Goal: Information Seeking & Learning: Learn about a topic

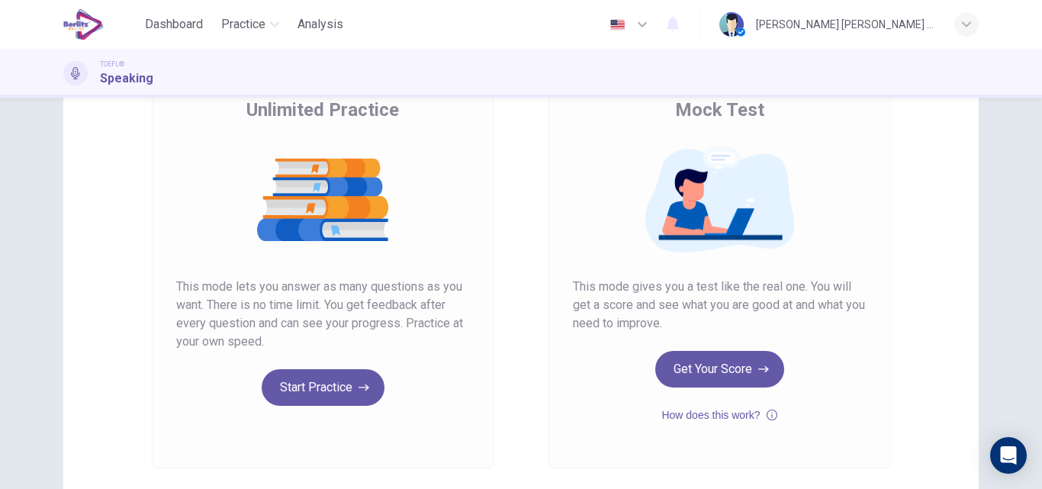
scroll to position [153, 0]
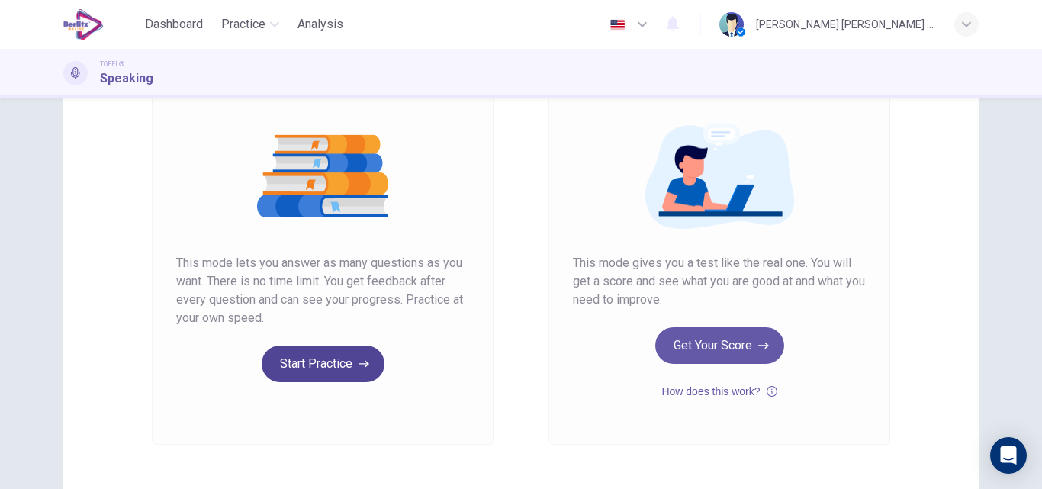
click at [348, 367] on button "Start Practice" at bounding box center [323, 364] width 123 height 37
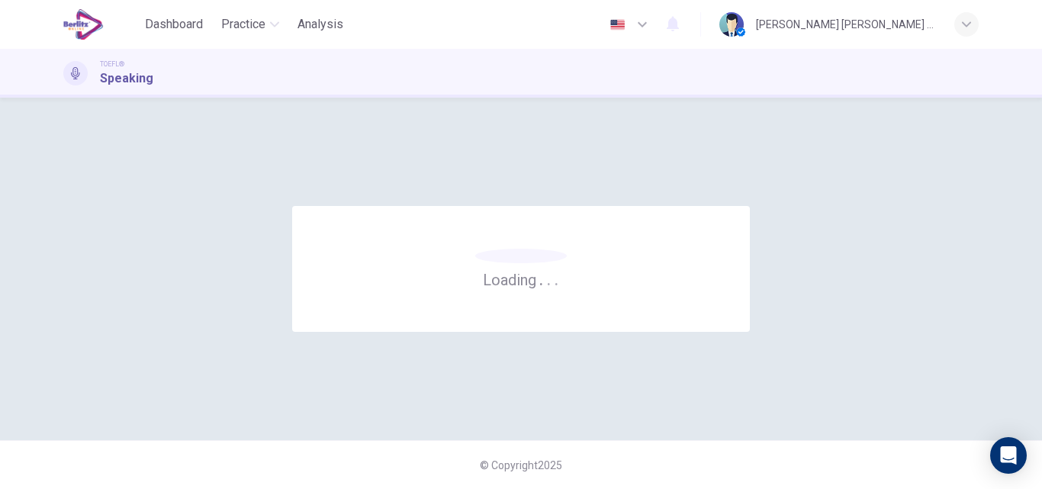
scroll to position [0, 0]
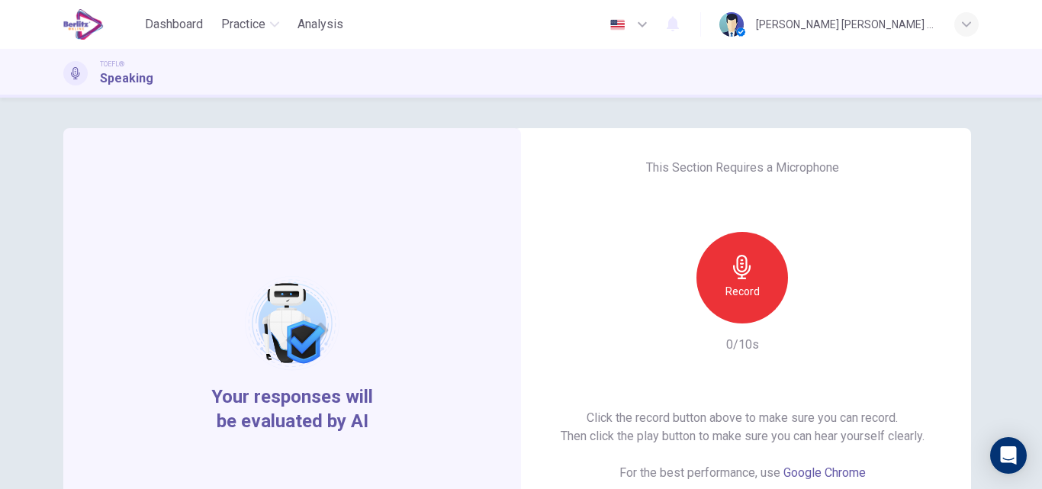
click at [738, 278] on icon "button" at bounding box center [742, 267] width 18 height 24
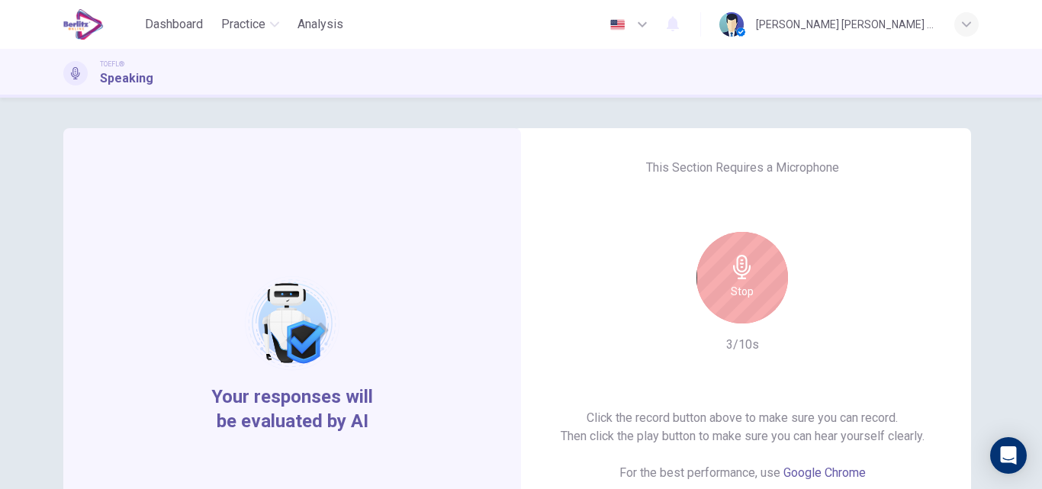
click at [738, 278] on icon "button" at bounding box center [742, 267] width 18 height 24
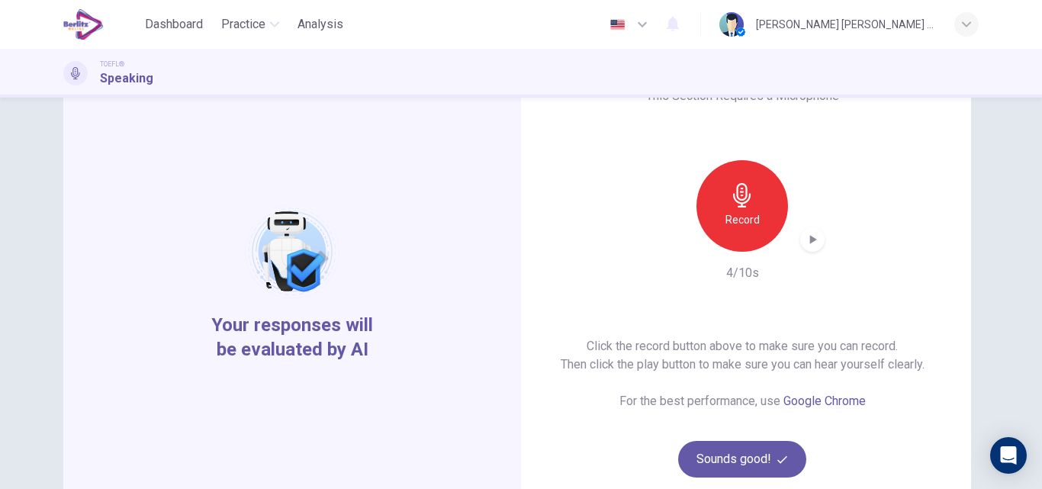
scroll to position [92, 0]
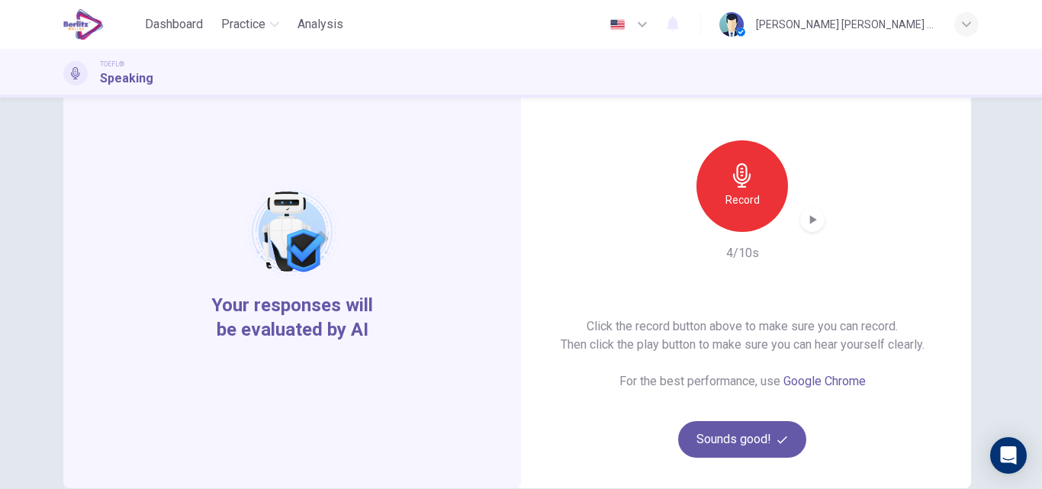
click at [737, 201] on h6 "Record" at bounding box center [742, 200] width 34 height 18
click at [809, 228] on div "button" at bounding box center [812, 219] width 24 height 24
click at [740, 201] on h6 "Record" at bounding box center [742, 200] width 34 height 18
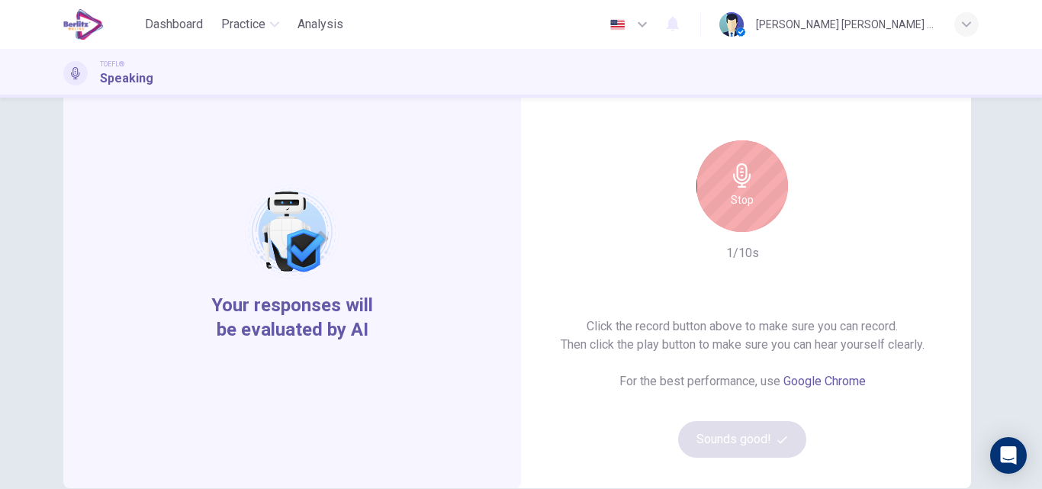
click at [740, 201] on h6 "Stop" at bounding box center [742, 200] width 23 height 18
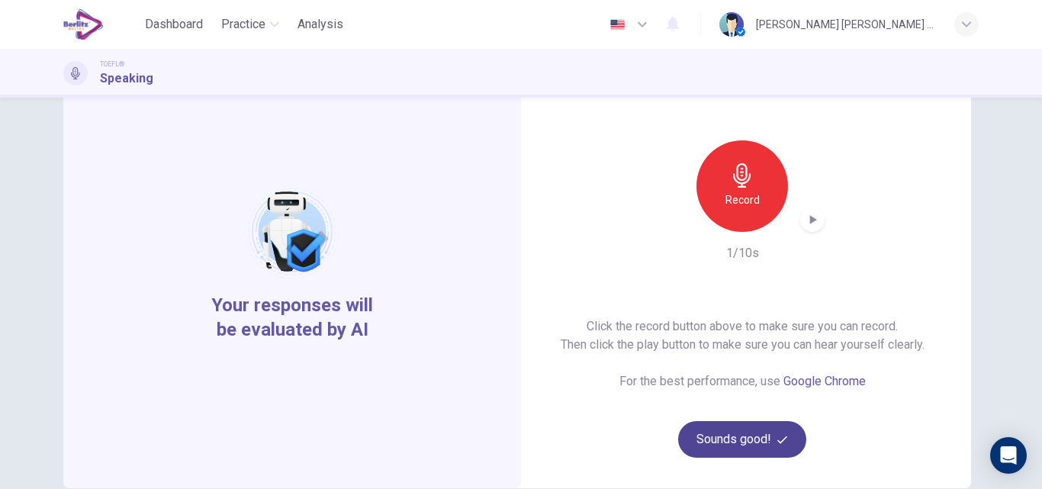
click at [742, 439] on button "Sounds good!" at bounding box center [742, 439] width 128 height 37
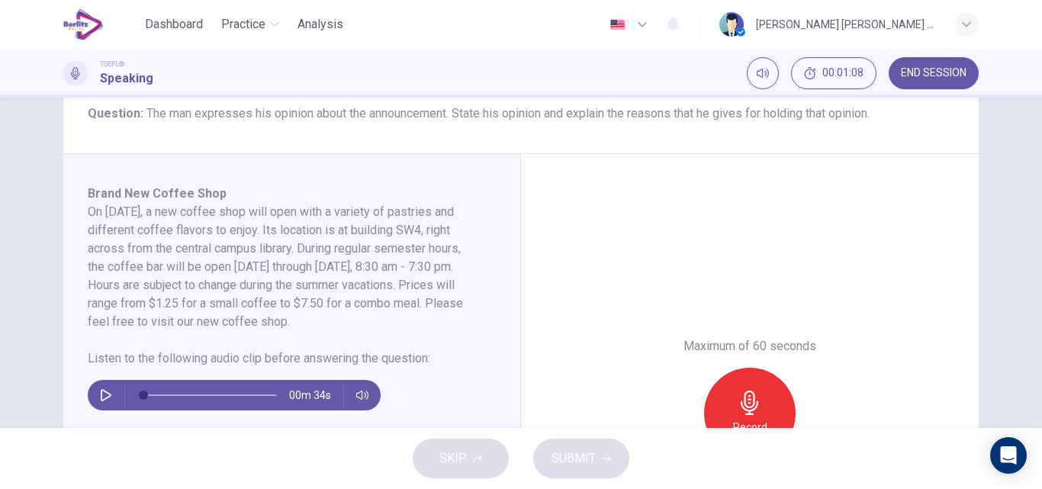
scroll to position [244, 0]
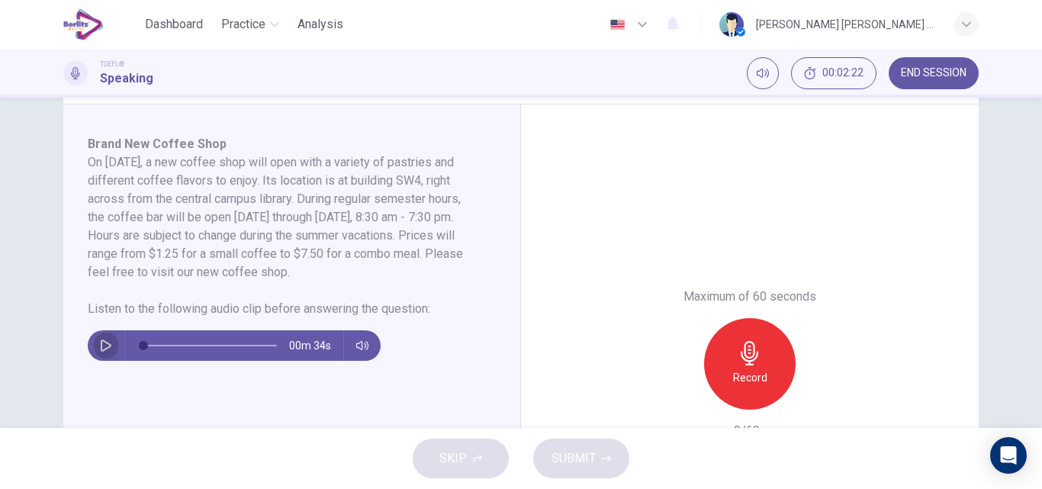
click at [102, 352] on button "button" at bounding box center [106, 345] width 24 height 31
type input "*"
drag, startPoint x: 268, startPoint y: 349, endPoint x: 90, endPoint y: 349, distance: 177.7
click at [90, 349] on div "00m 34s" at bounding box center [234, 345] width 293 height 31
click at [100, 349] on icon "button" at bounding box center [106, 345] width 12 height 12
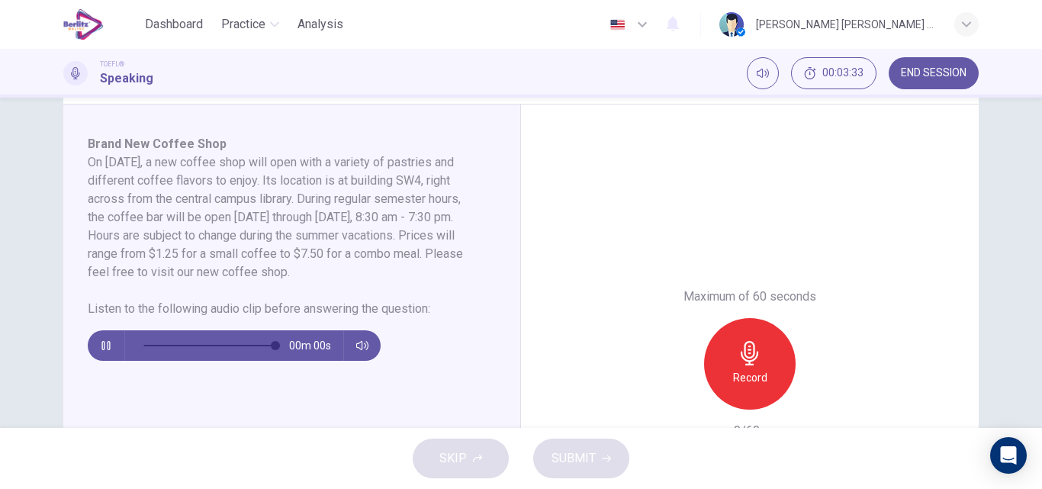
type input "*"
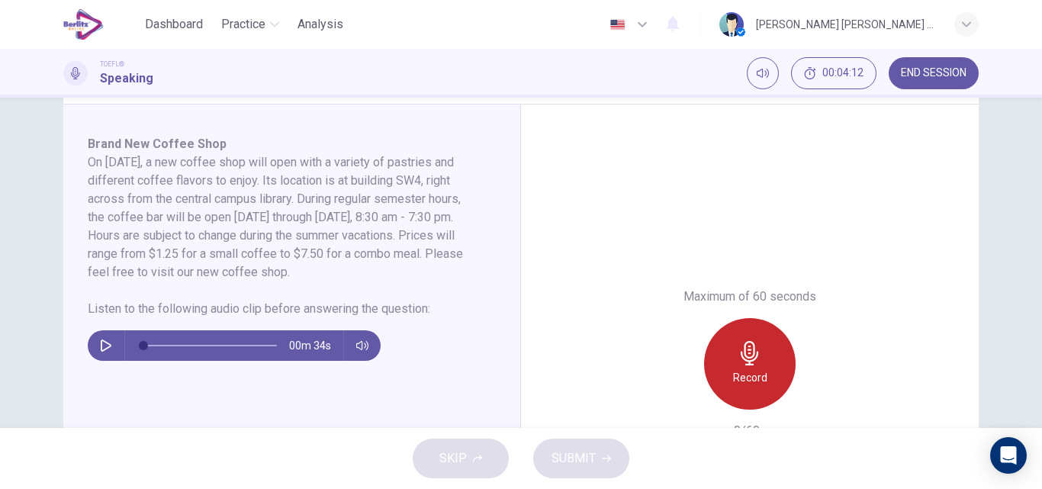
click at [753, 353] on icon "button" at bounding box center [750, 353] width 18 height 24
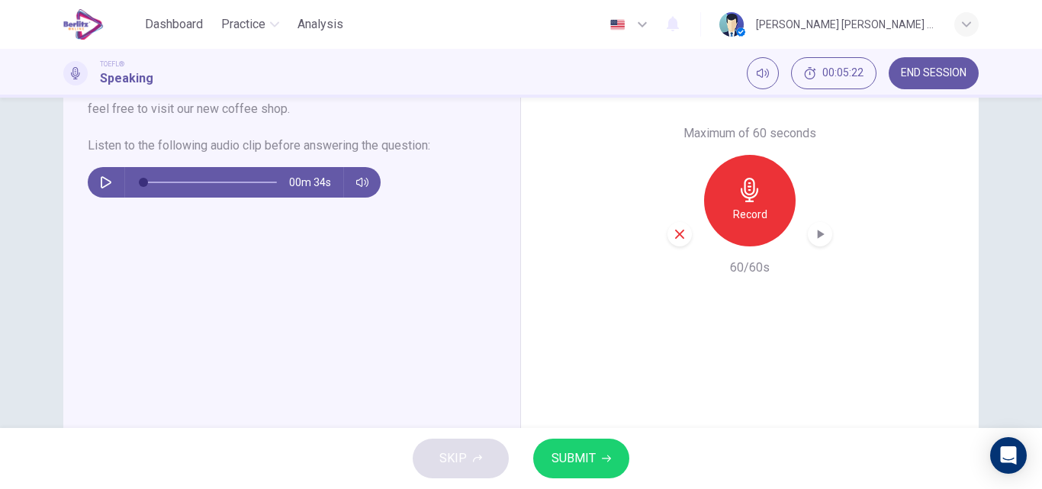
scroll to position [427, 0]
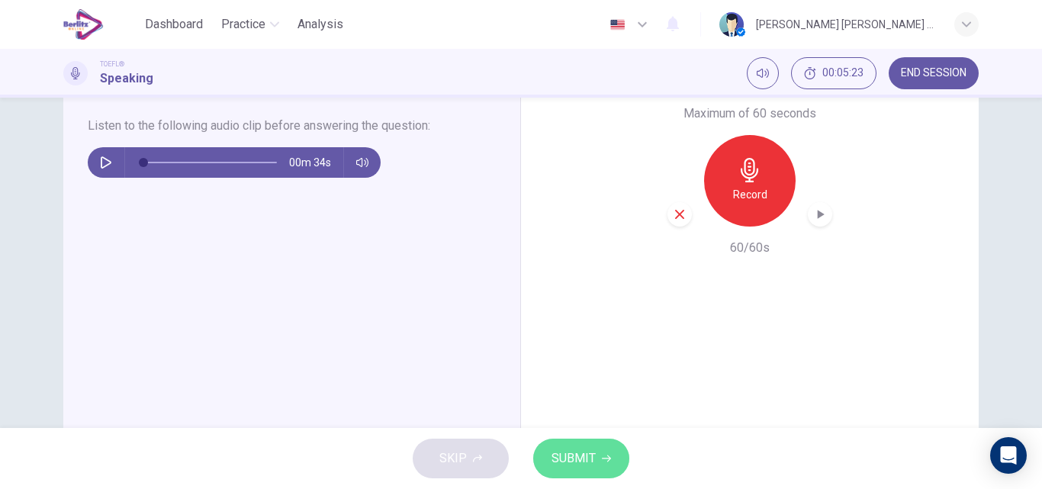
click at [590, 454] on span "SUBMIT" at bounding box center [573, 458] width 44 height 21
click at [571, 467] on span "SUBMIT" at bounding box center [573, 458] width 44 height 21
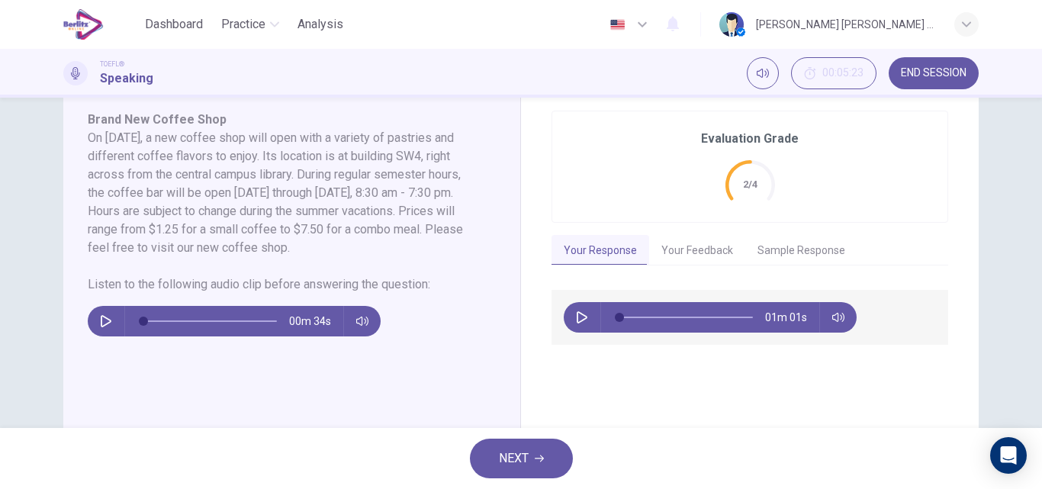
scroll to position [233, 0]
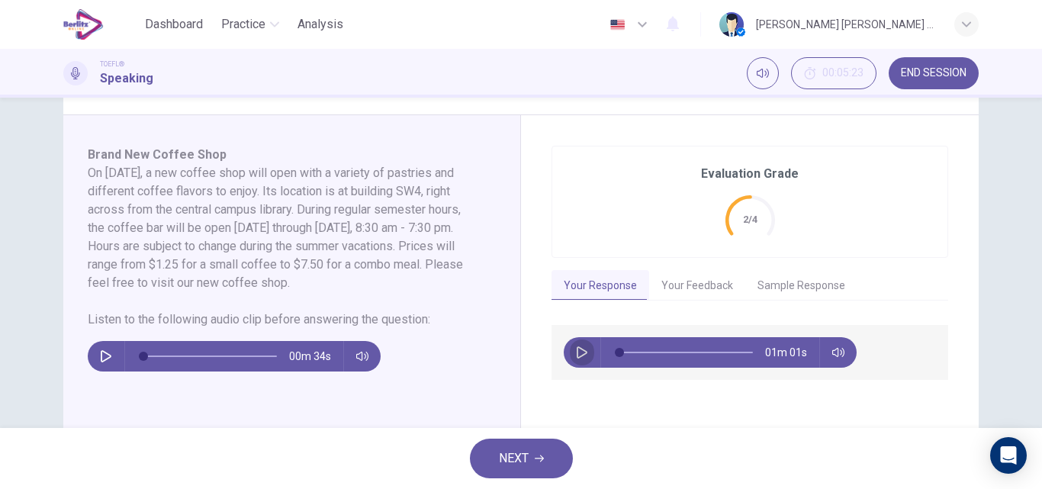
click at [577, 357] on icon "button" at bounding box center [582, 352] width 11 height 12
type input "*"
click at [696, 282] on button "Your Feedback" at bounding box center [697, 286] width 96 height 32
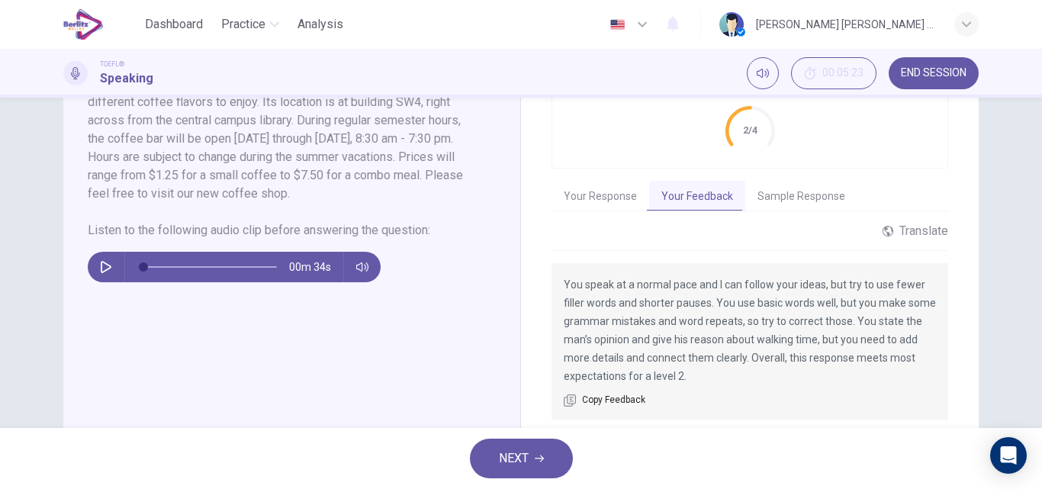
scroll to position [355, 0]
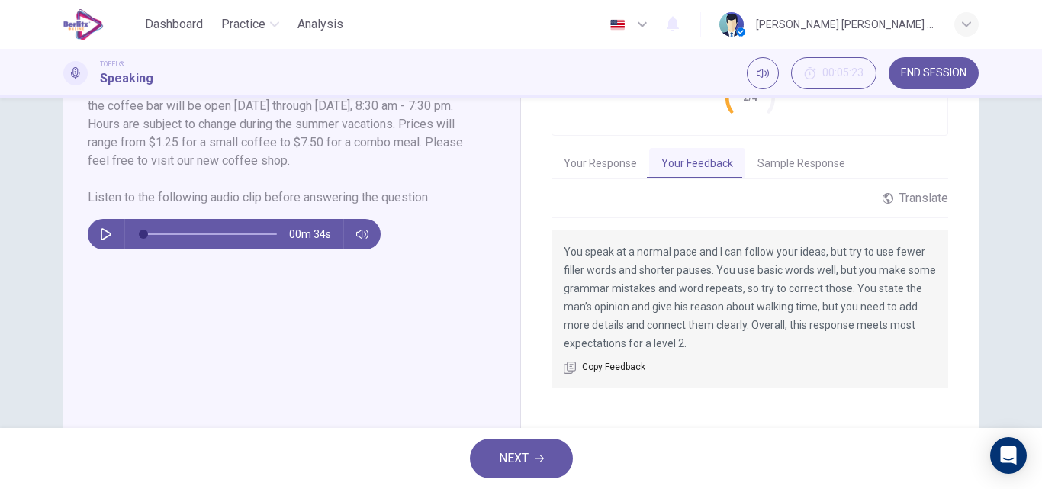
click at [803, 165] on button "Sample Response" at bounding box center [801, 164] width 112 height 32
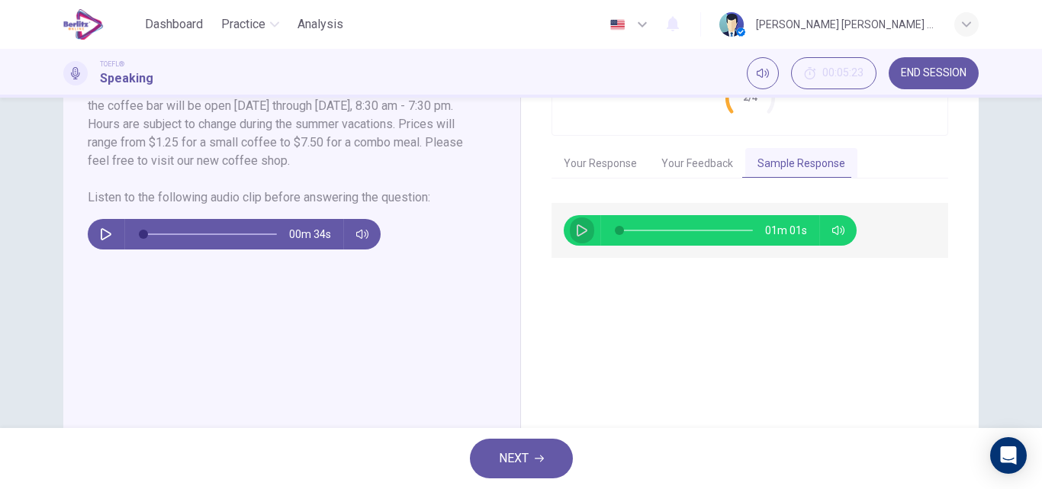
click at [583, 230] on icon "button" at bounding box center [582, 230] width 11 height 12
type input "*"
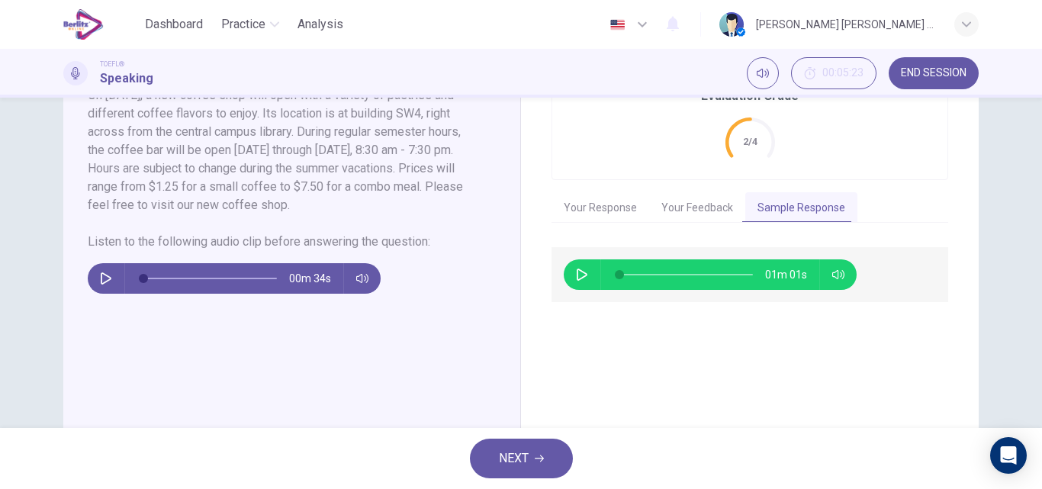
scroll to position [324, 0]
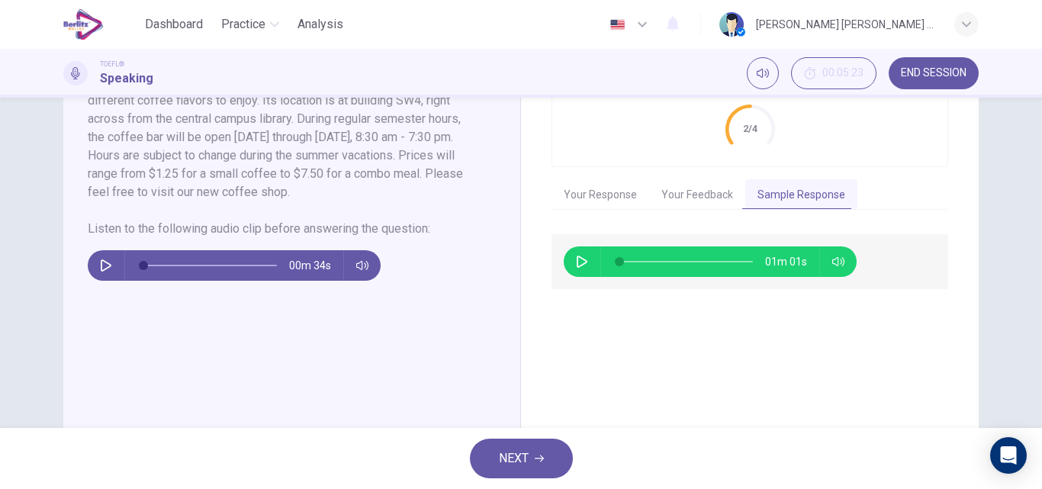
click at [95, 266] on button "button" at bounding box center [106, 265] width 24 height 31
type input "*"
click at [512, 459] on span "NEXT" at bounding box center [514, 458] width 30 height 21
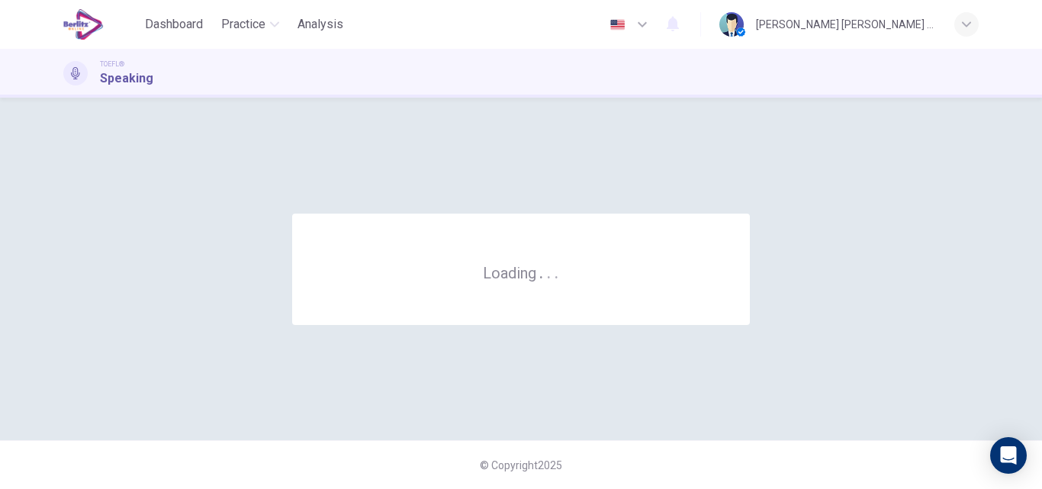
scroll to position [0, 0]
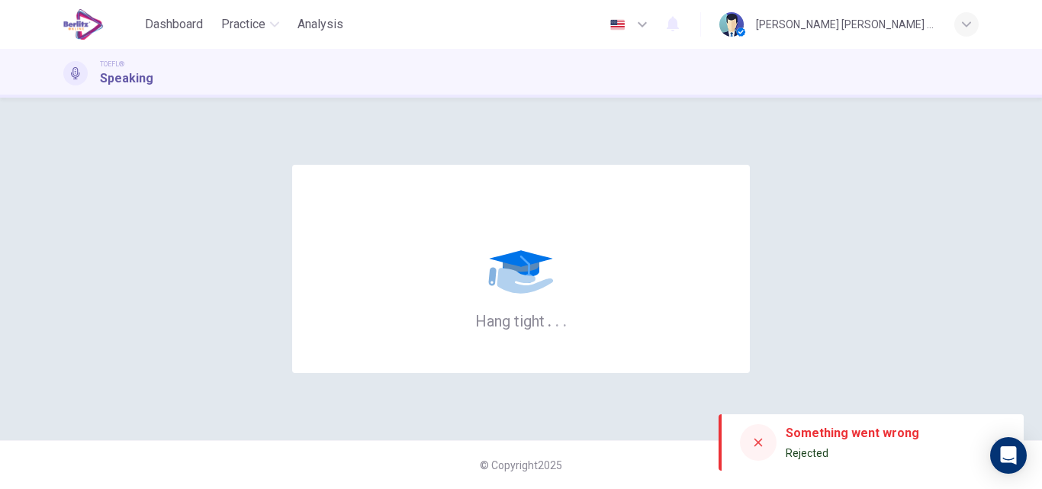
click at [757, 446] on icon at bounding box center [758, 442] width 12 height 12
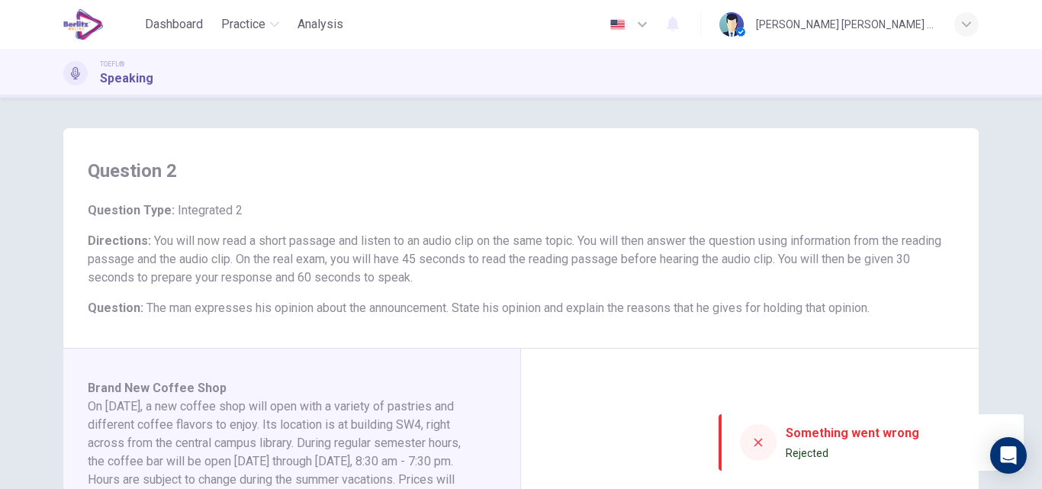
click at [757, 436] on icon at bounding box center [758, 442] width 12 height 12
click at [761, 445] on icon at bounding box center [758, 443] width 8 height 8
click at [750, 443] on div at bounding box center [758, 442] width 37 height 37
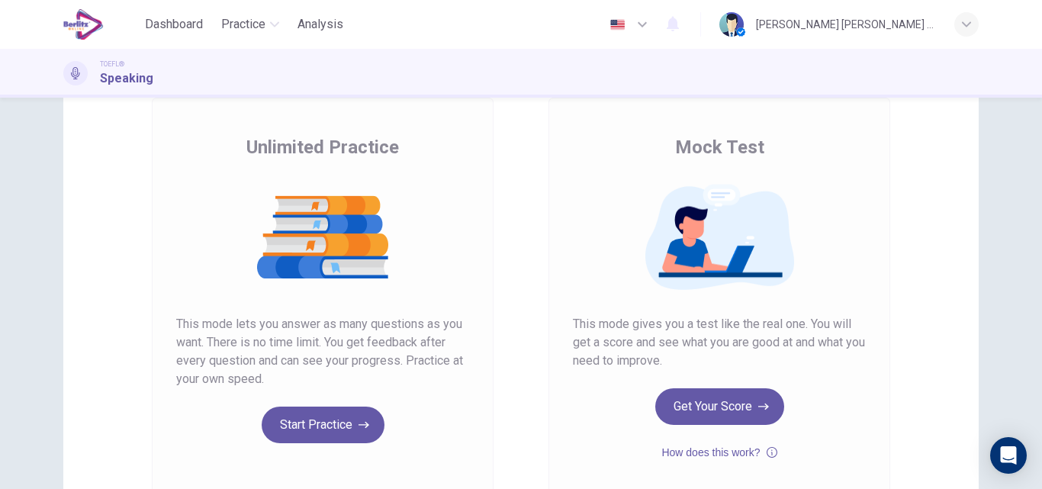
scroll to position [122, 0]
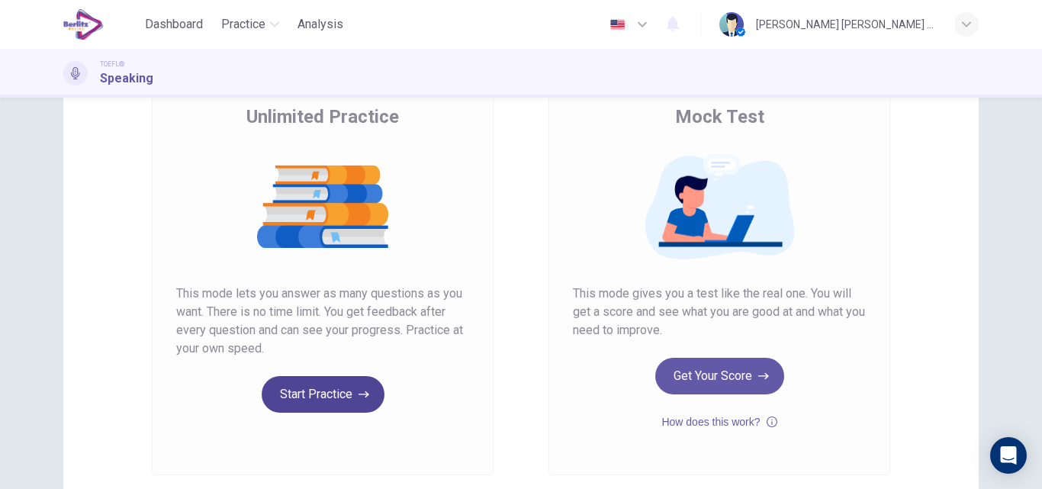
click at [358, 395] on icon "button" at bounding box center [363, 394] width 11 height 15
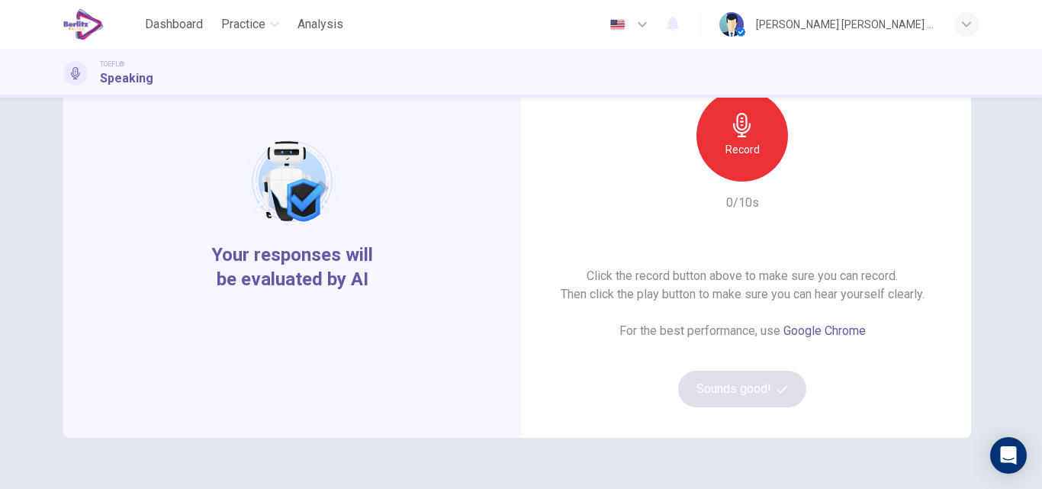
scroll to position [153, 0]
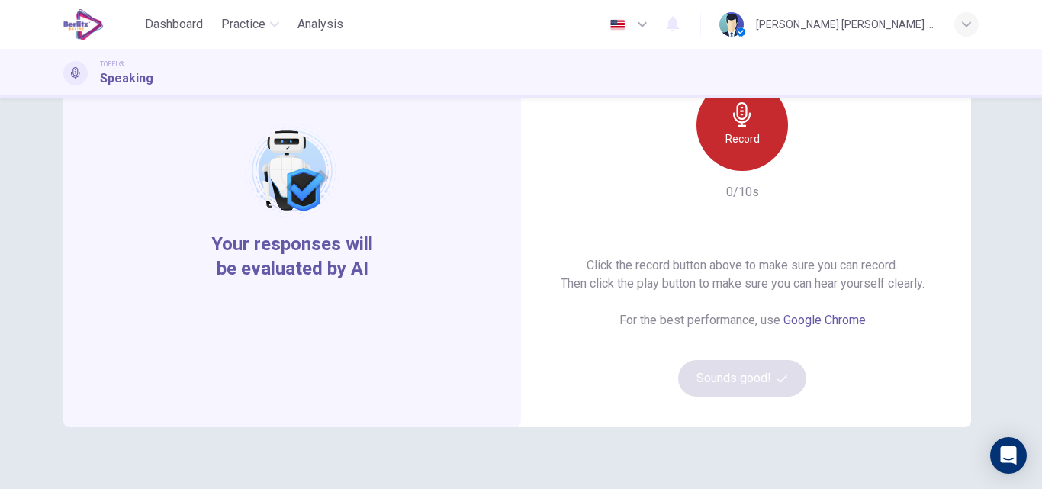
click at [750, 133] on h6 "Record" at bounding box center [742, 139] width 34 height 18
click at [750, 133] on div "Stop" at bounding box center [742, 125] width 92 height 92
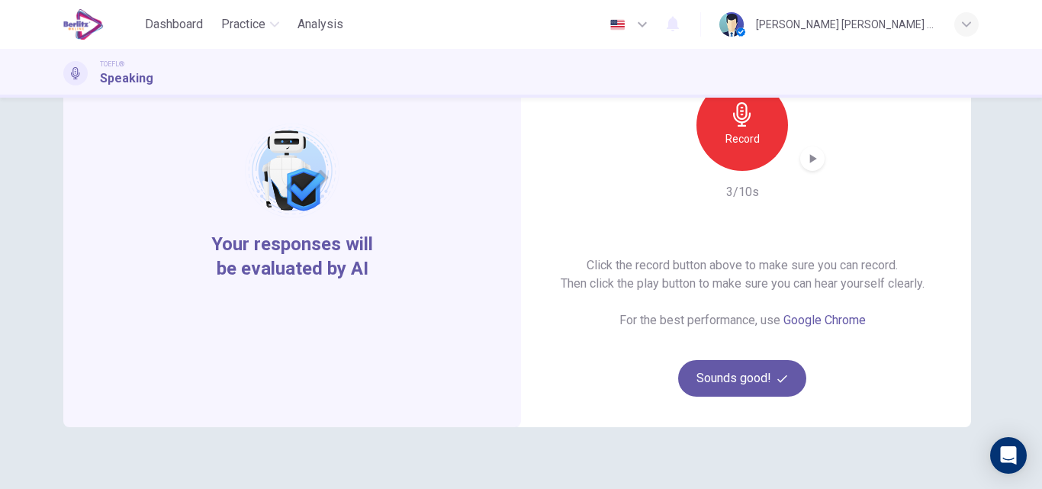
click at [810, 159] on icon "button" at bounding box center [813, 158] width 7 height 9
click at [735, 387] on button "Sounds good!" at bounding box center [742, 378] width 128 height 37
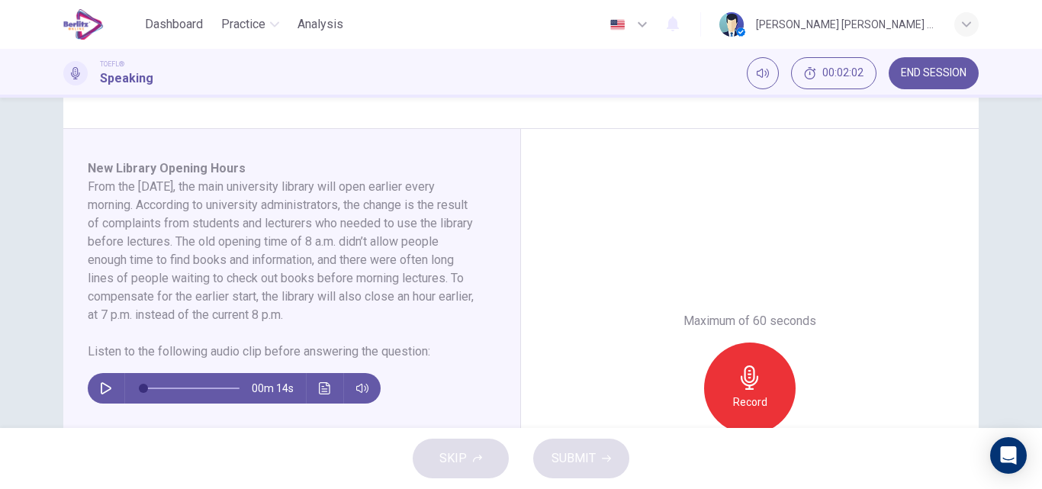
scroll to position [223, 0]
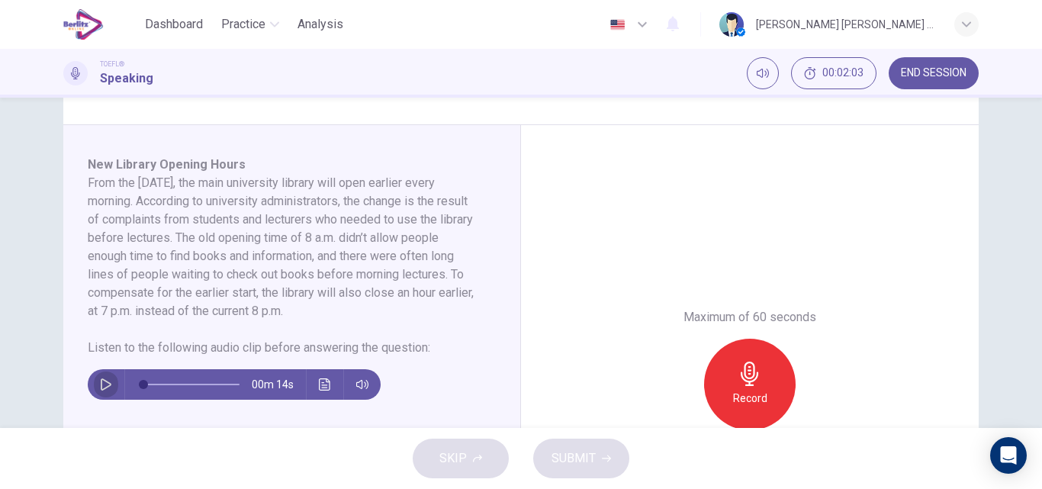
click at [95, 384] on button "button" at bounding box center [106, 384] width 24 height 31
type input "*"
click at [319, 386] on icon "Click to see the audio transcription" at bounding box center [325, 384] width 12 height 12
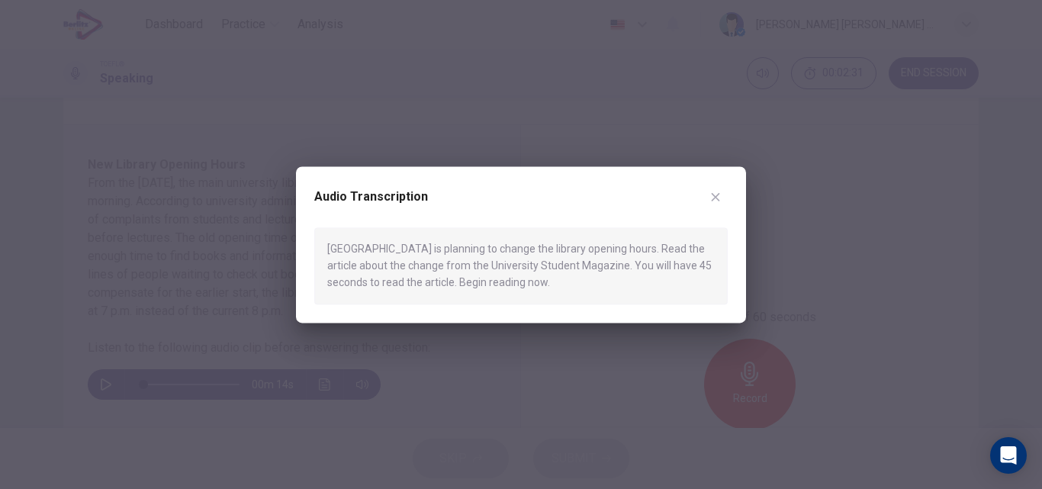
click at [717, 191] on icon "button" at bounding box center [715, 197] width 12 height 12
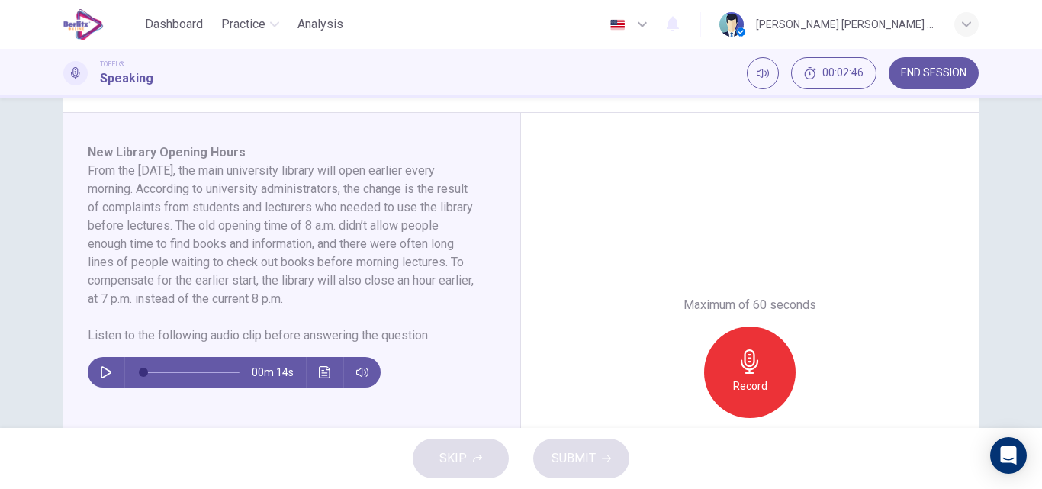
scroll to position [247, 0]
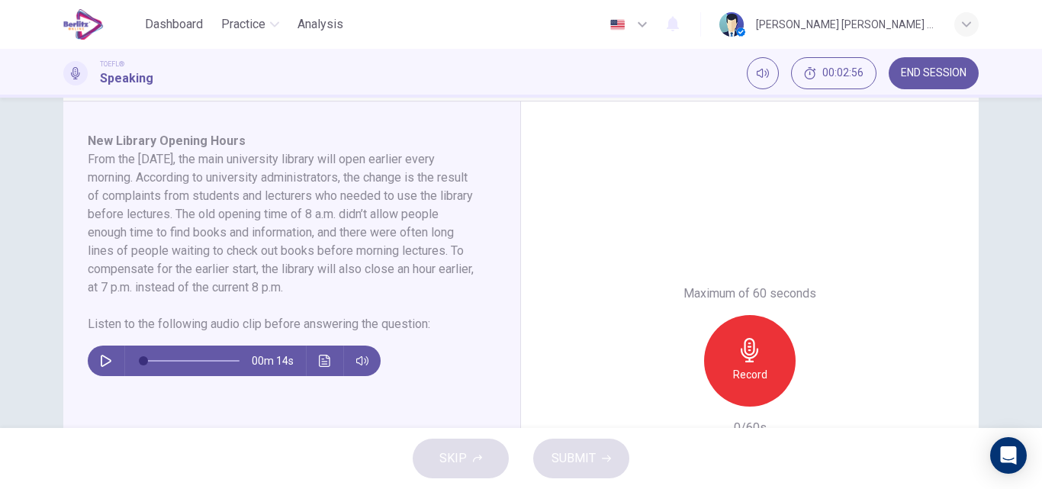
click at [946, 85] on button "END SESSION" at bounding box center [934, 73] width 90 height 32
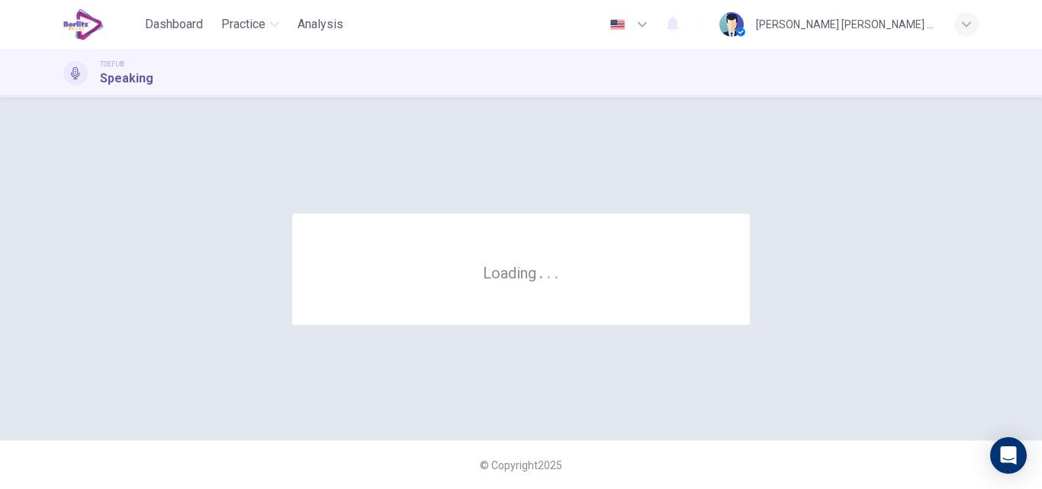
scroll to position [0, 0]
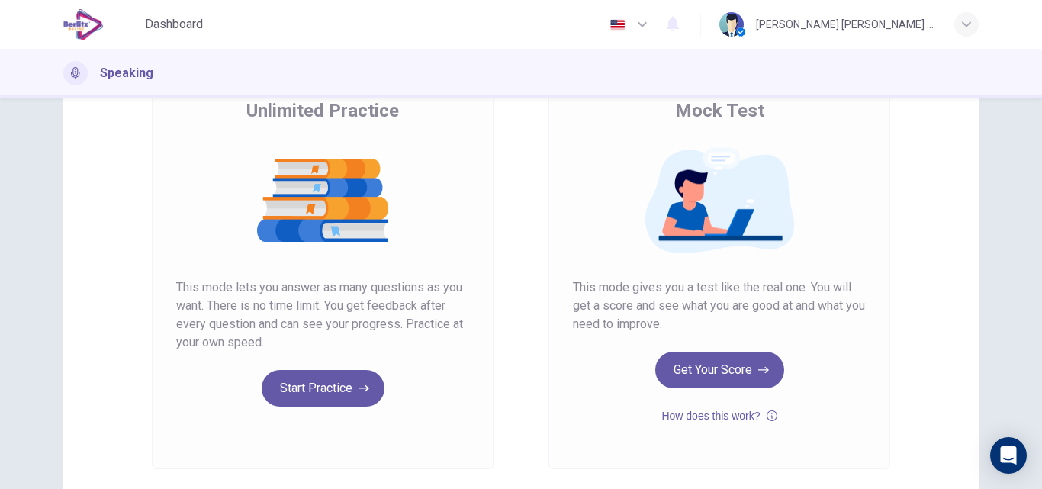
scroll to position [153, 0]
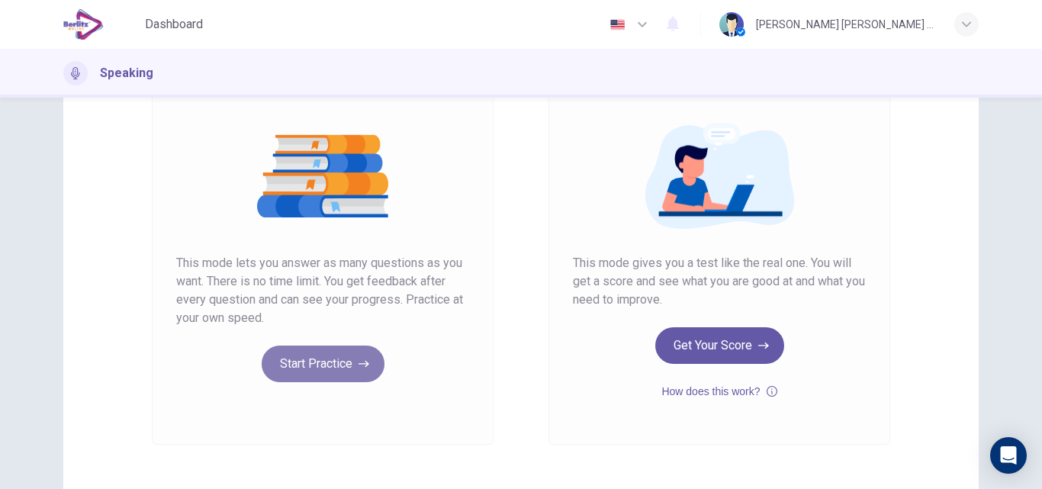
click at [338, 371] on button "Start Practice" at bounding box center [323, 364] width 123 height 37
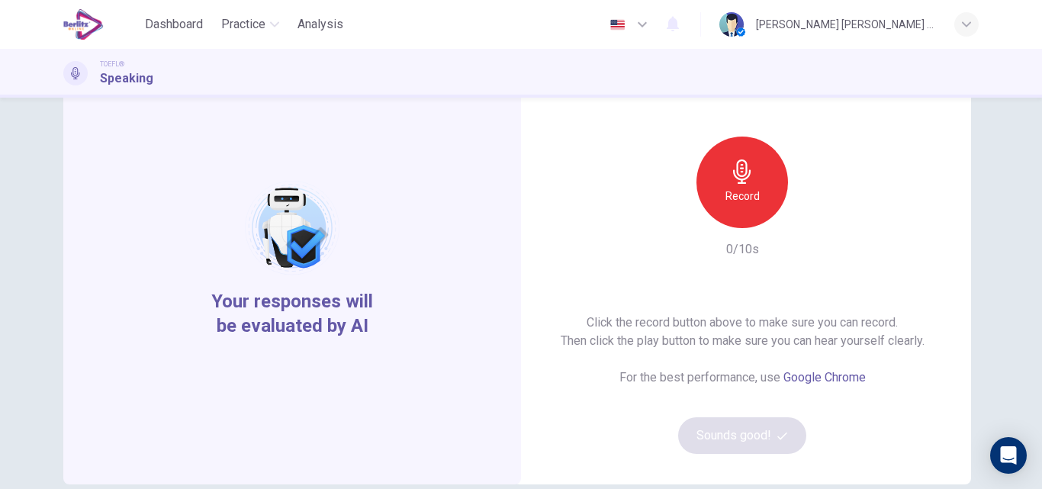
scroll to position [122, 0]
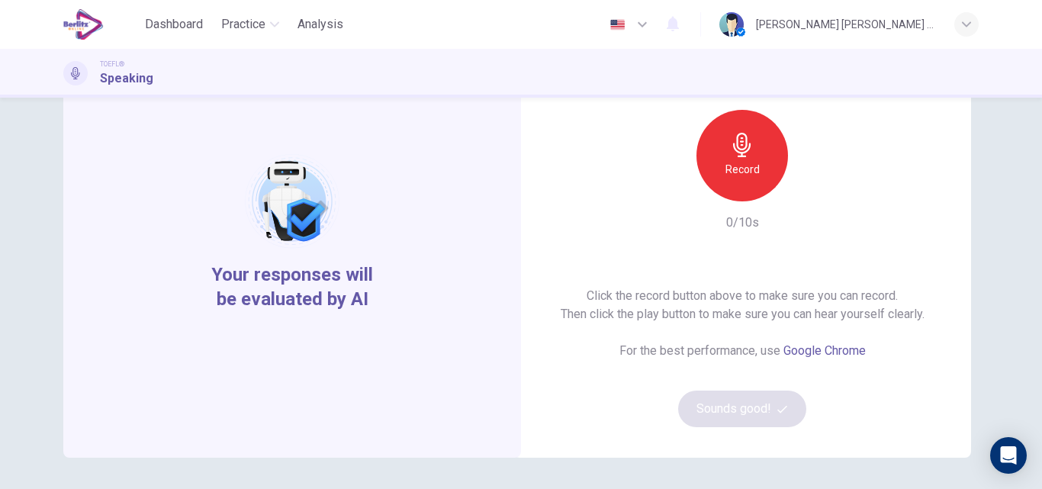
click at [738, 154] on icon "button" at bounding box center [742, 145] width 18 height 24
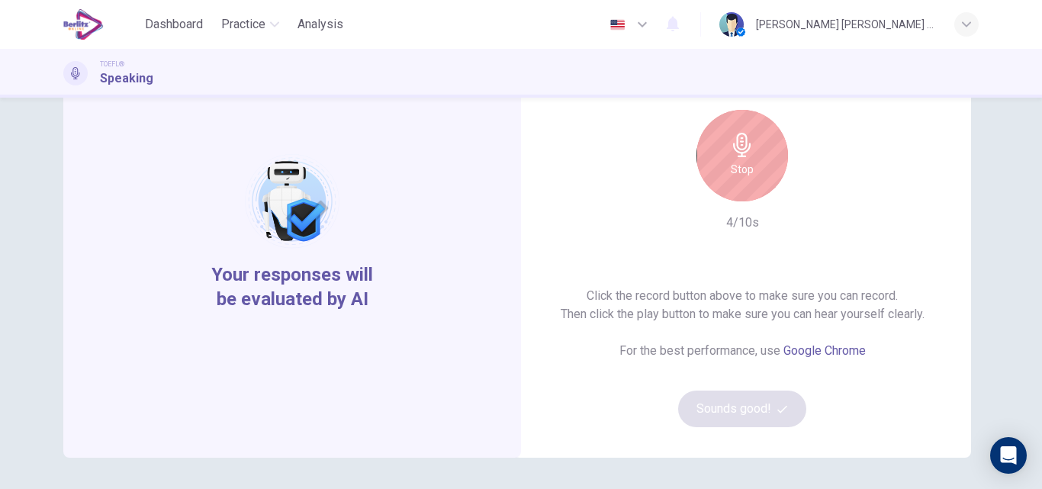
click at [738, 154] on icon "button" at bounding box center [742, 145] width 18 height 24
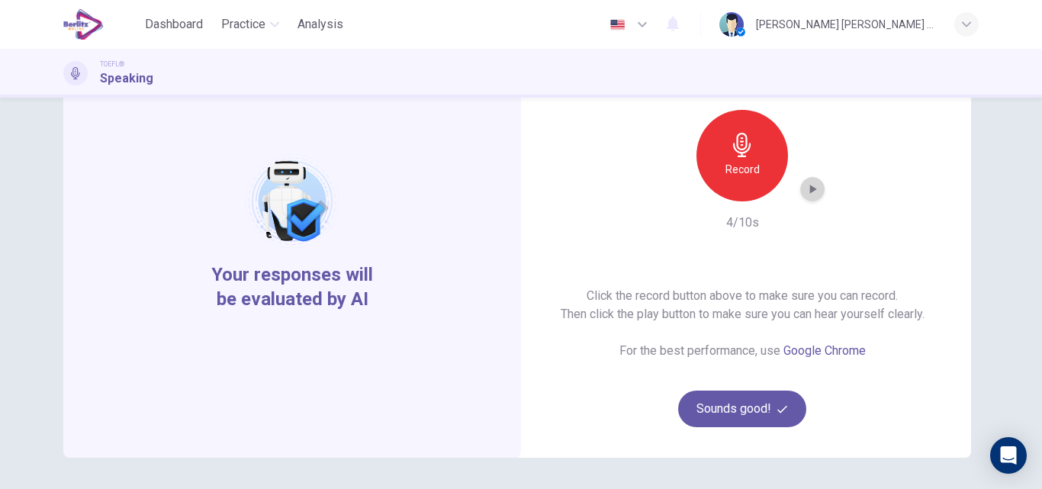
click at [812, 188] on icon "button" at bounding box center [813, 189] width 7 height 9
click at [770, 415] on button "Sounds good!" at bounding box center [742, 408] width 128 height 37
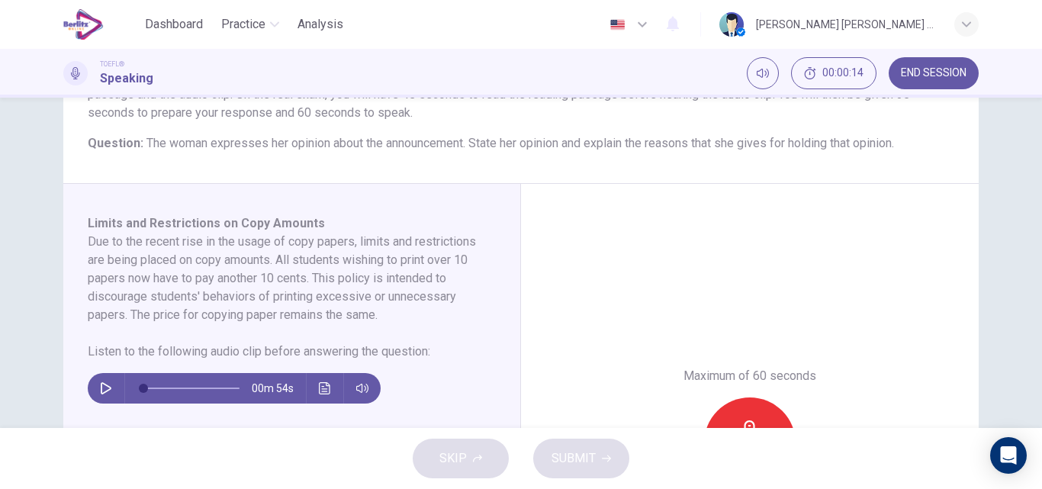
scroll to position [172, 0]
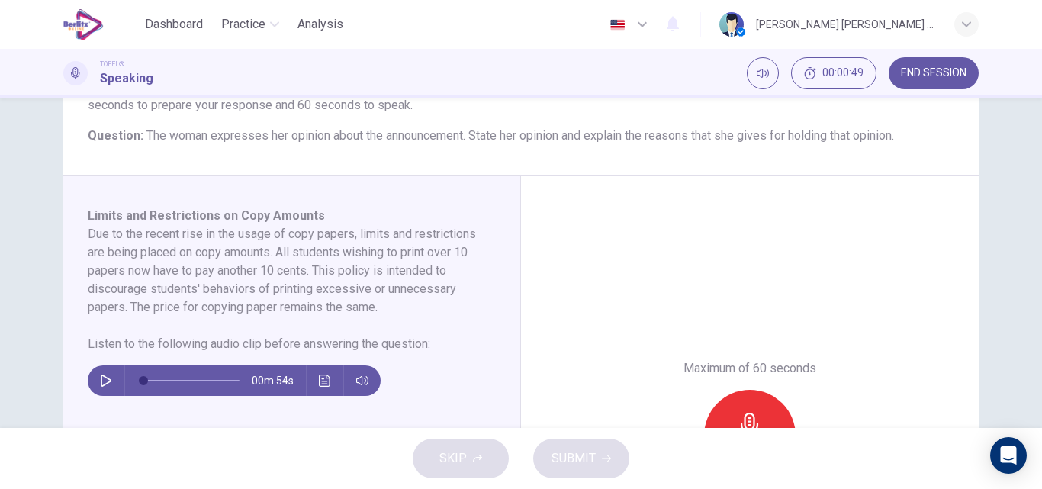
click at [101, 378] on icon "button" at bounding box center [106, 380] width 12 height 12
click at [319, 381] on icon "Click to see the audio transcription" at bounding box center [324, 380] width 11 height 12
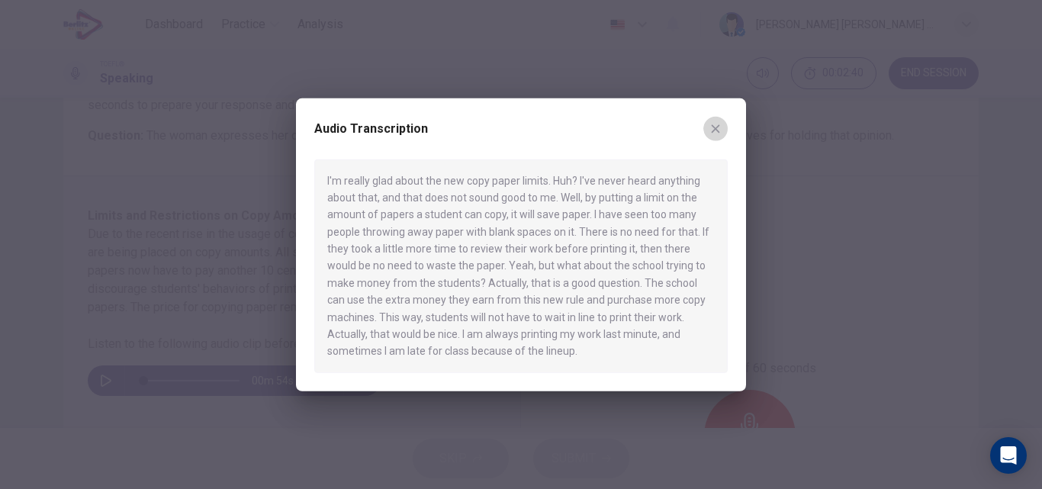
click at [712, 127] on icon "button" at bounding box center [715, 128] width 12 height 12
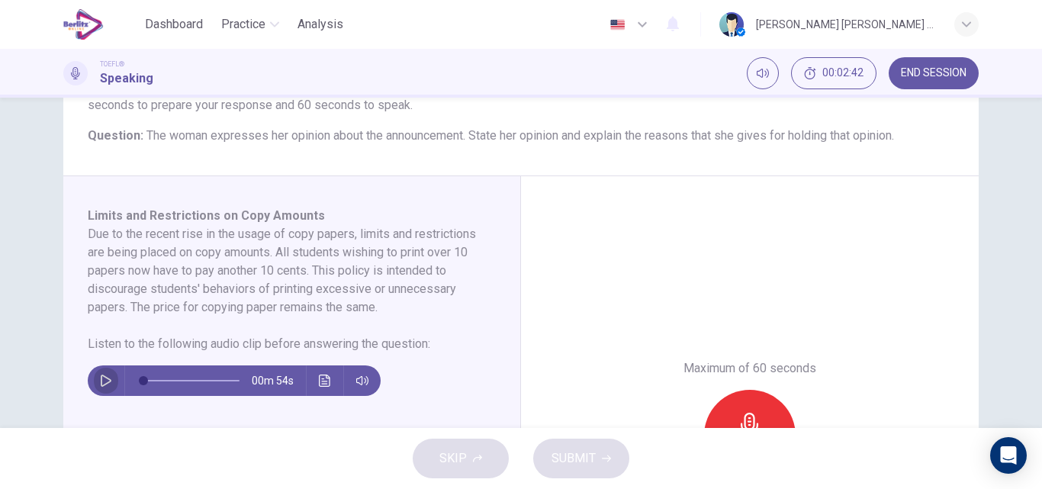
click at [100, 381] on icon "button" at bounding box center [106, 380] width 12 height 12
type input "*"
click at [756, 418] on icon "button" at bounding box center [750, 425] width 24 height 24
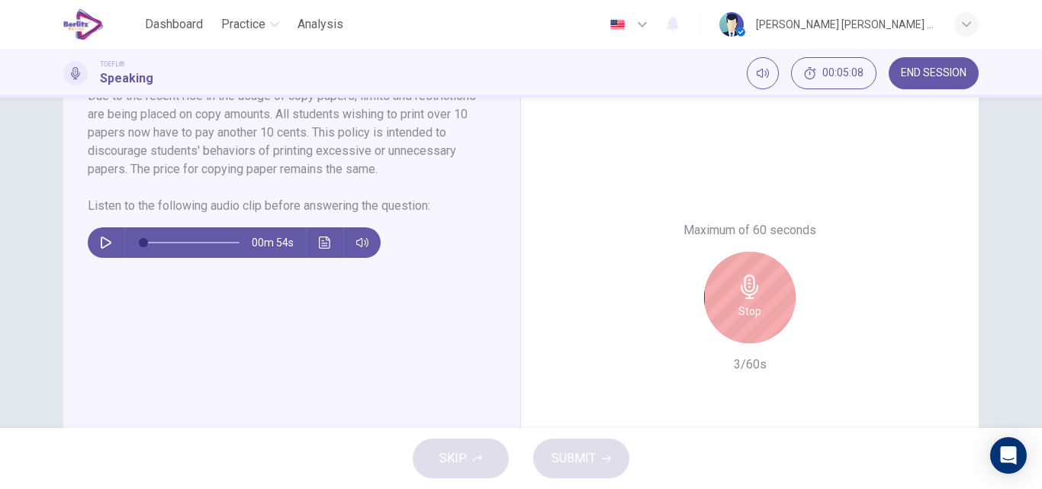
scroll to position [325, 0]
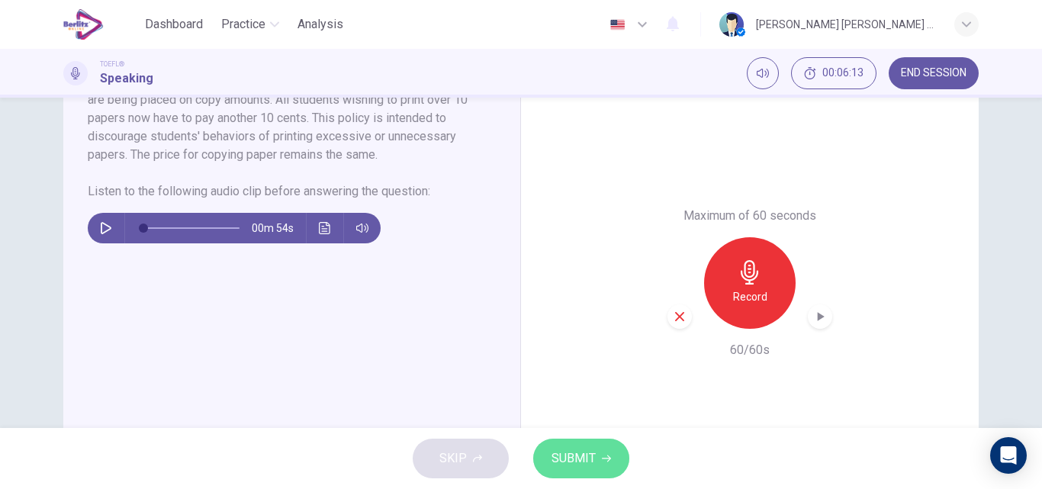
click at [554, 459] on span "SUBMIT" at bounding box center [573, 458] width 44 height 21
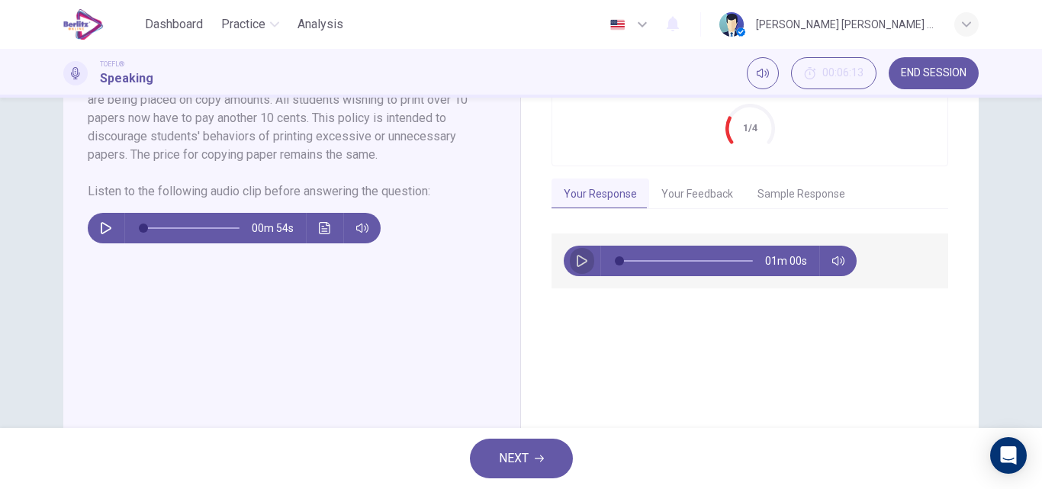
click at [578, 264] on icon "button" at bounding box center [582, 261] width 11 height 12
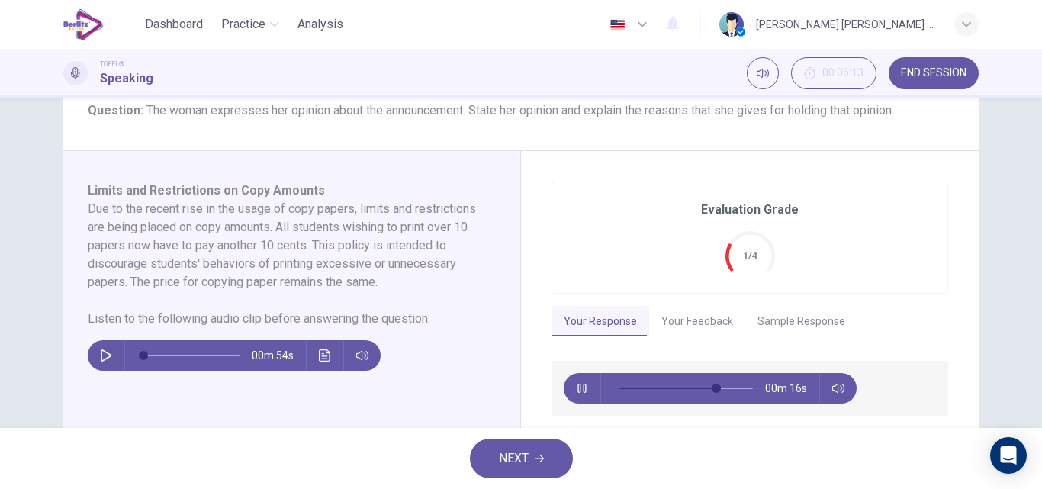
scroll to position [202, 0]
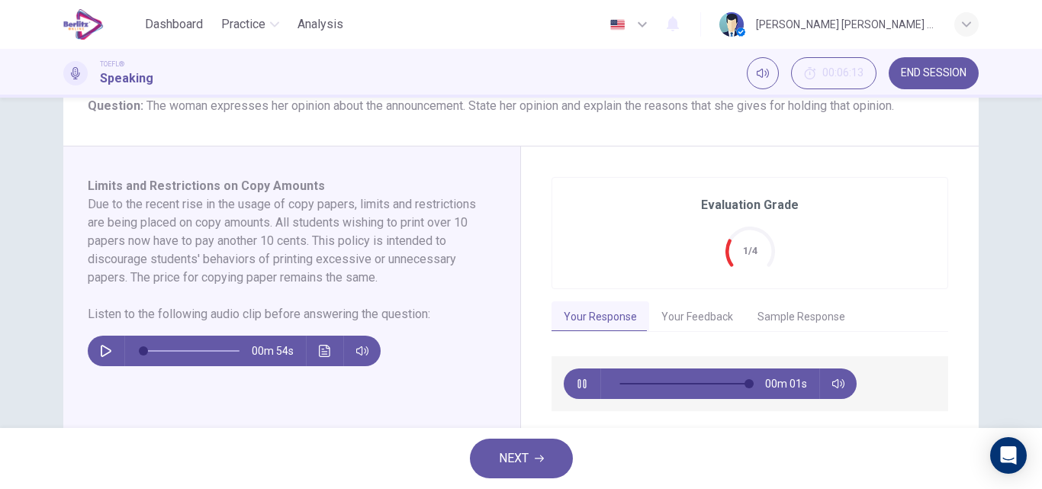
type input "**"
click at [706, 318] on button "Your Feedback" at bounding box center [697, 317] width 96 height 32
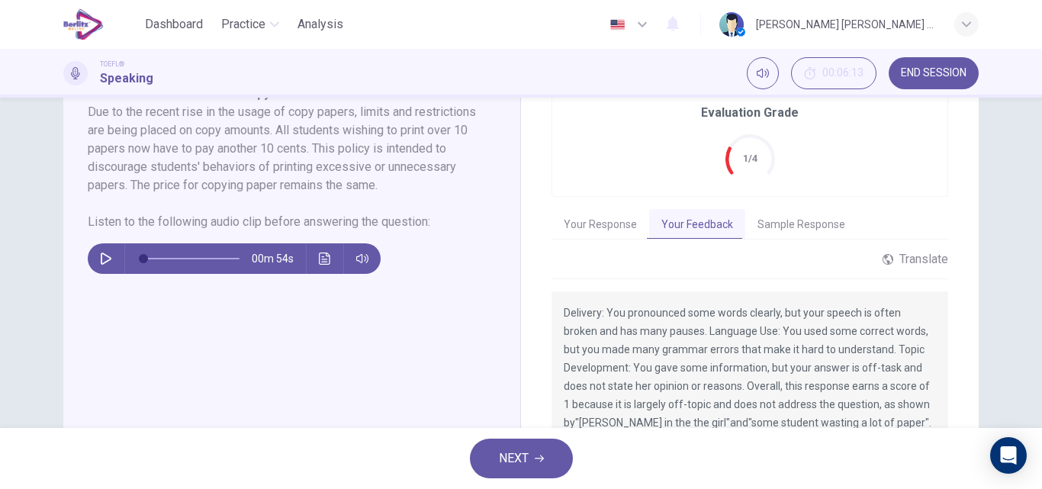
scroll to position [324, 0]
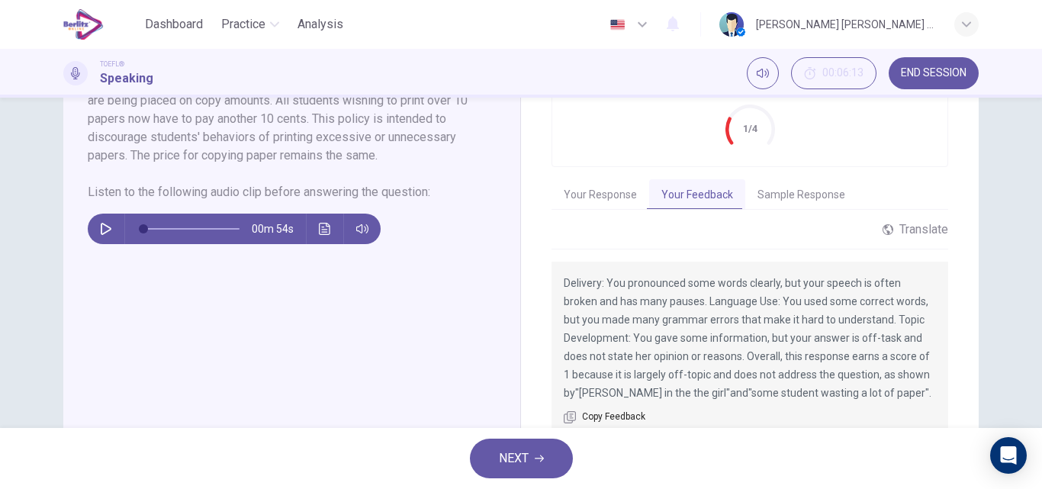
click at [802, 198] on button "Sample Response" at bounding box center [801, 195] width 112 height 32
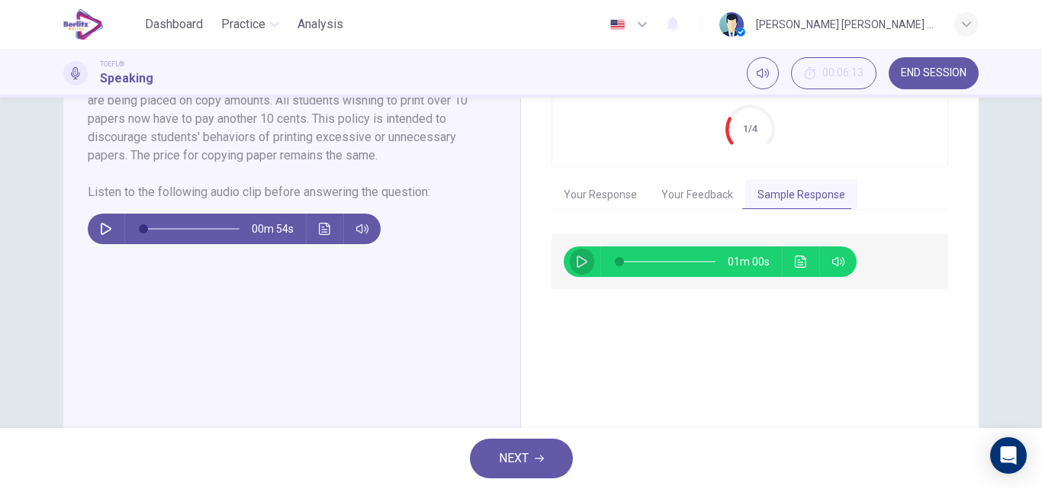
click at [575, 268] on button "button" at bounding box center [582, 261] width 24 height 31
click at [802, 259] on icon "Click to see the audio transcription" at bounding box center [800, 262] width 11 height 12
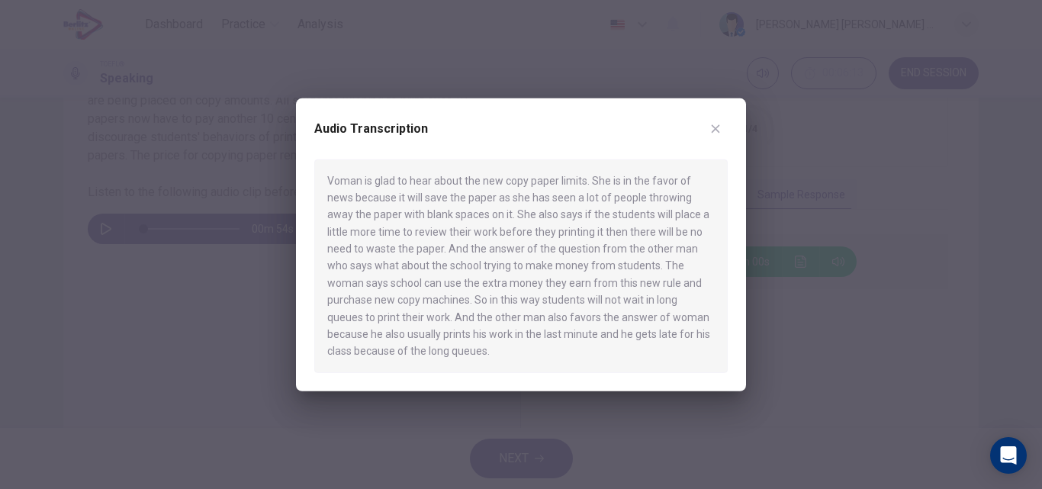
type input "*"
click at [719, 129] on icon "button" at bounding box center [715, 128] width 12 height 12
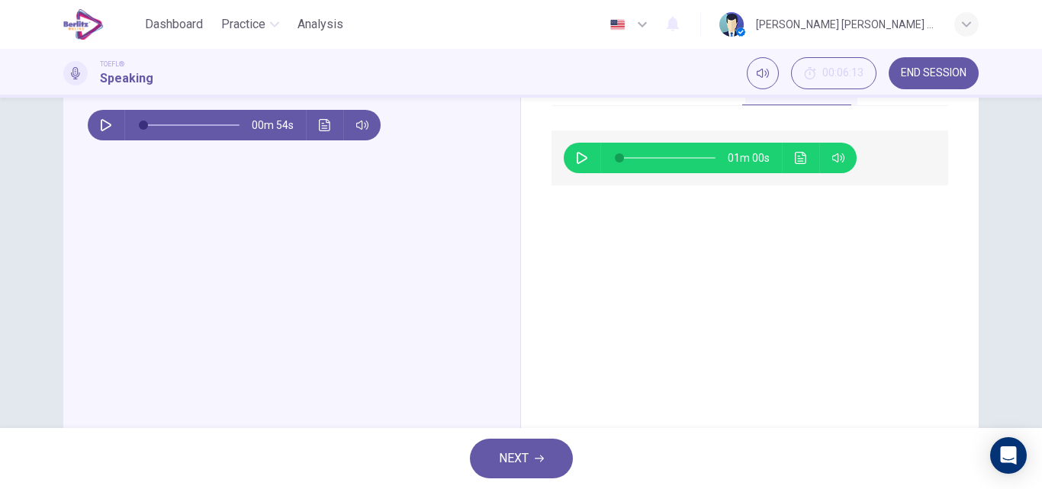
scroll to position [470, 0]
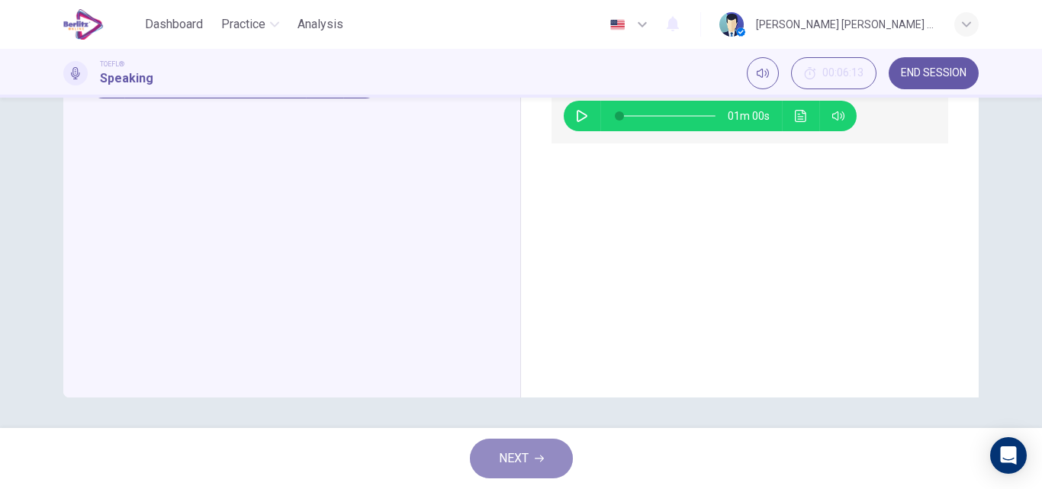
click at [501, 461] on span "NEXT" at bounding box center [514, 458] width 30 height 21
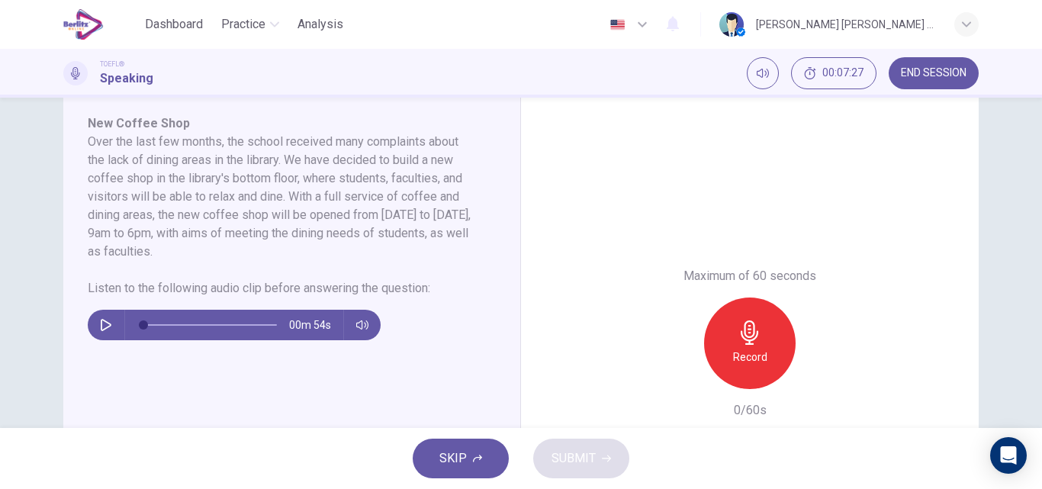
scroll to position [275, 0]
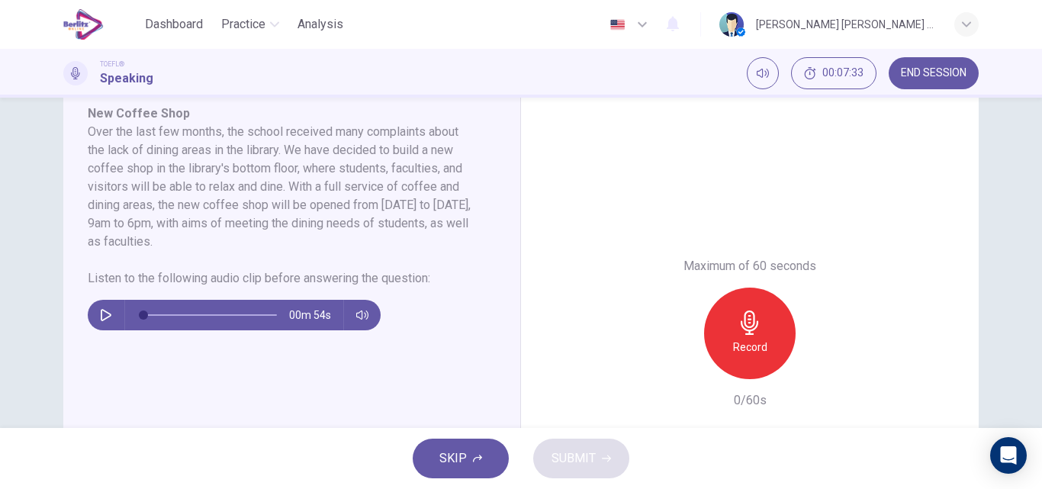
click at [101, 317] on icon "button" at bounding box center [106, 315] width 12 height 12
drag, startPoint x: 271, startPoint y: 318, endPoint x: 135, endPoint y: 310, distance: 136.0
click at [139, 310] on span at bounding box center [143, 314] width 9 height 9
click at [104, 318] on icon "button" at bounding box center [106, 315] width 12 height 12
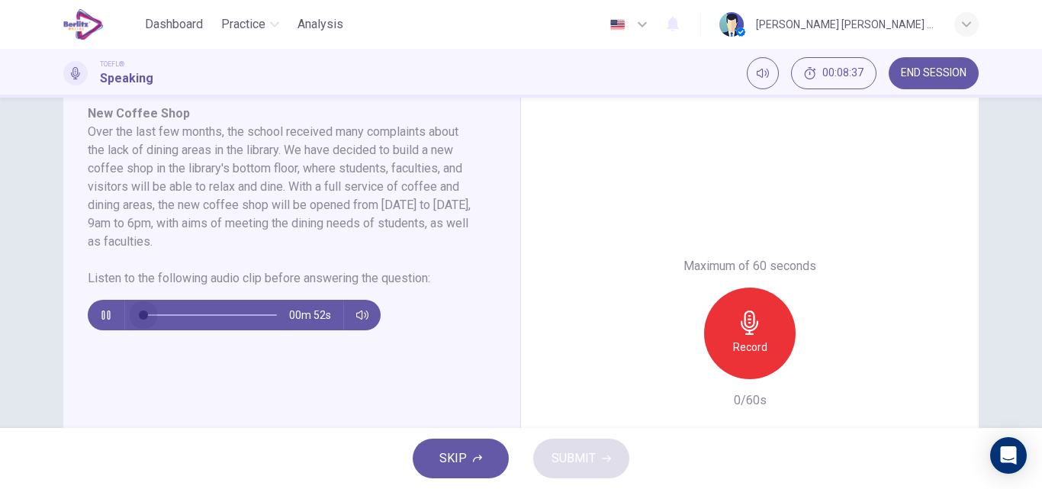
click at [139, 317] on span at bounding box center [143, 314] width 9 height 9
click at [104, 321] on button "button" at bounding box center [106, 315] width 24 height 31
click at [104, 317] on icon "button" at bounding box center [106, 315] width 12 height 12
click at [770, 328] on div "Record" at bounding box center [750, 334] width 92 height 92
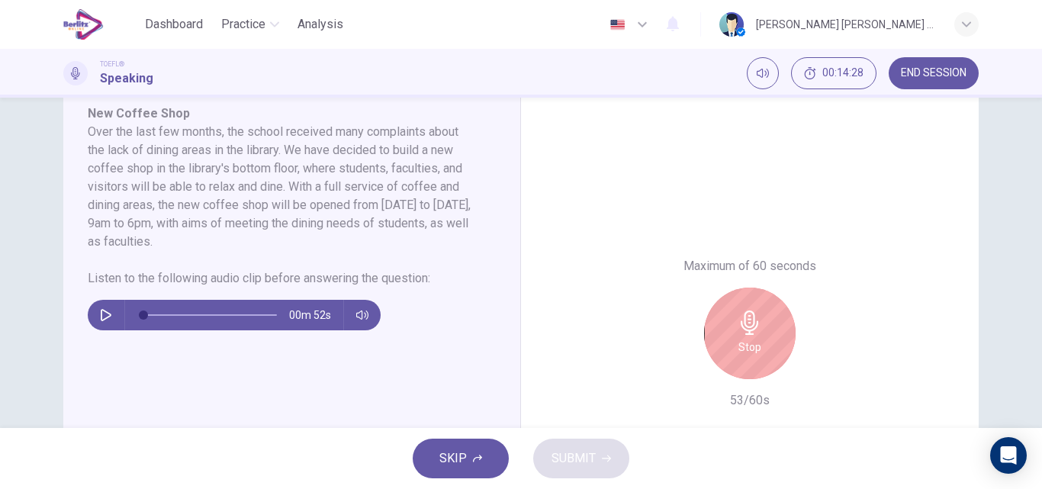
click at [770, 329] on div "Stop" at bounding box center [750, 334] width 92 height 92
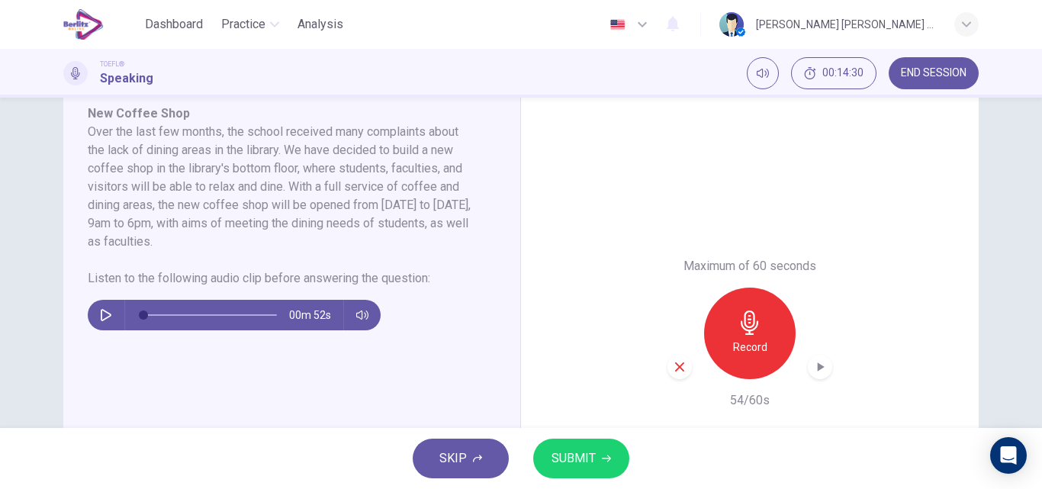
click at [812, 370] on icon "button" at bounding box center [819, 366] width 15 height 15
click at [679, 371] on icon "button" at bounding box center [680, 367] width 14 height 14
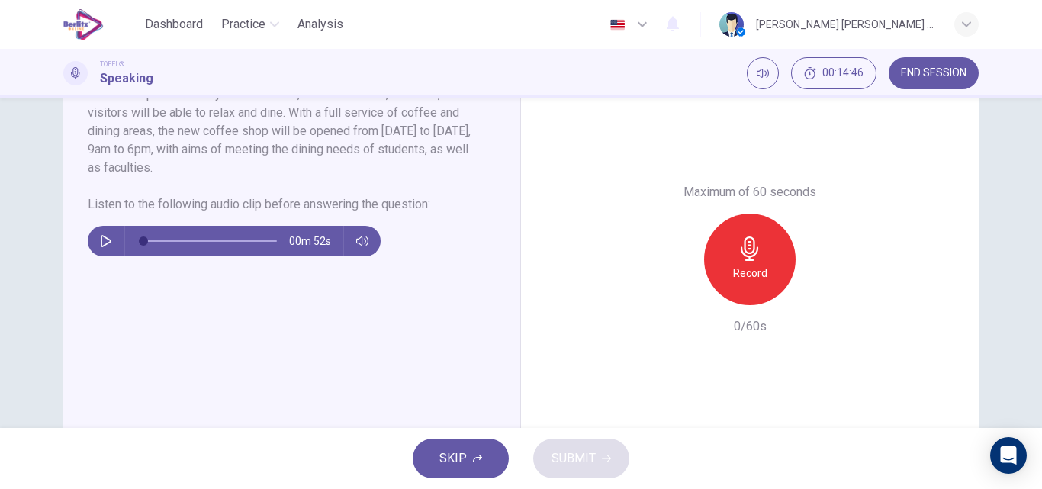
scroll to position [397, 0]
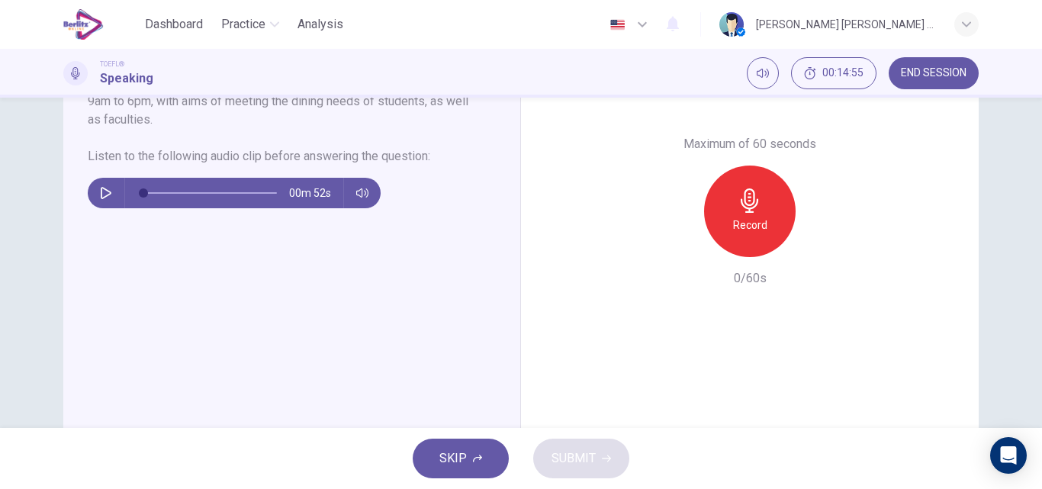
click at [732, 245] on div "Record" at bounding box center [750, 212] width 92 height 92
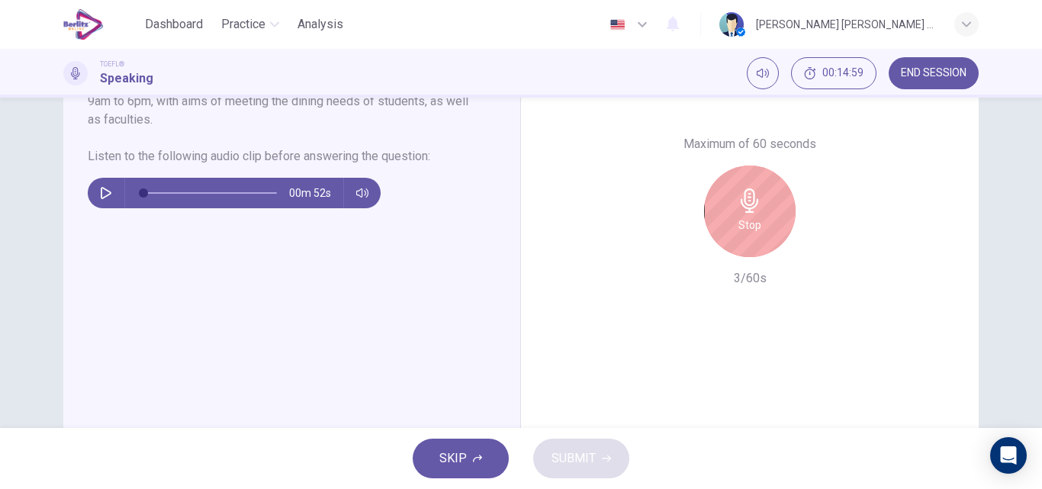
click at [761, 243] on div "Stop" at bounding box center [750, 212] width 92 height 92
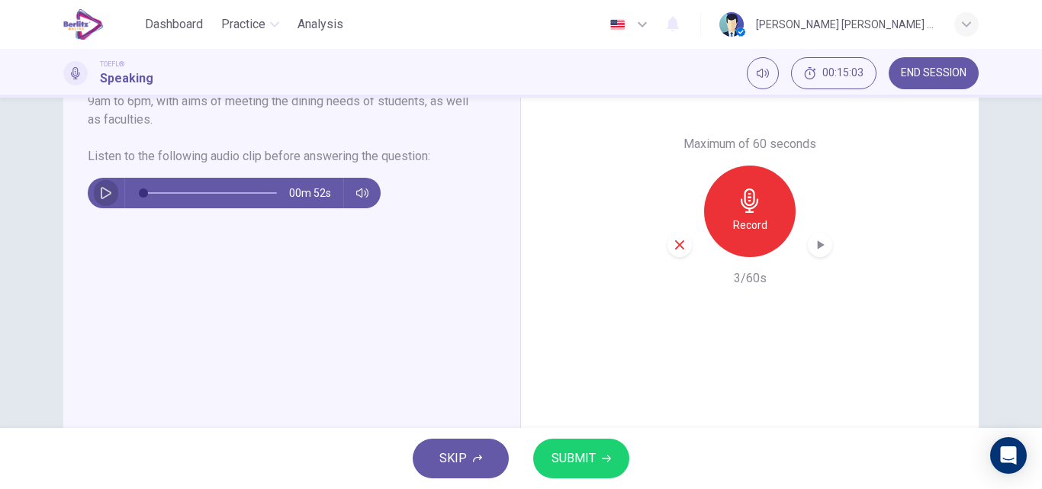
click at [104, 186] on button "button" at bounding box center [106, 193] width 24 height 31
click at [100, 192] on icon "button" at bounding box center [106, 193] width 12 height 12
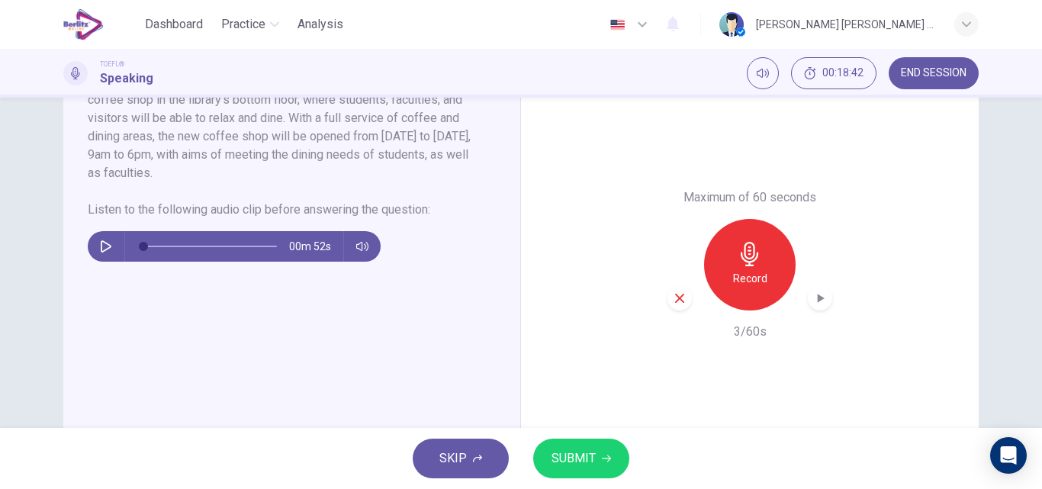
scroll to position [366, 0]
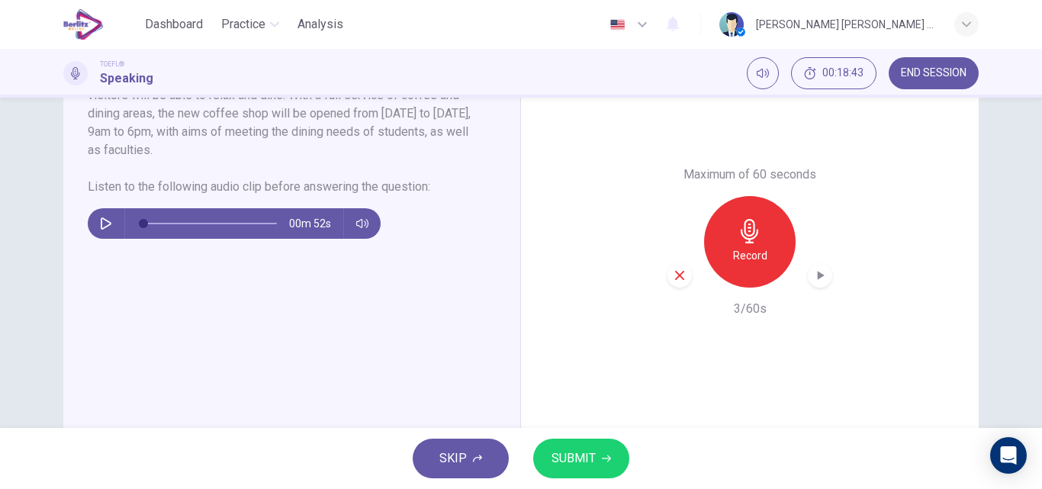
click at [675, 278] on icon "button" at bounding box center [679, 275] width 9 height 9
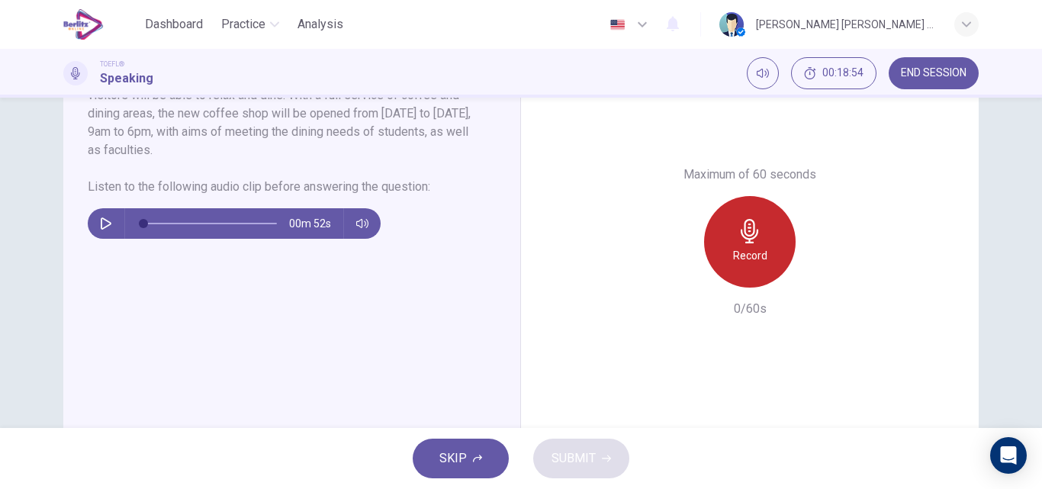
click at [750, 258] on h6 "Record" at bounding box center [750, 255] width 34 height 18
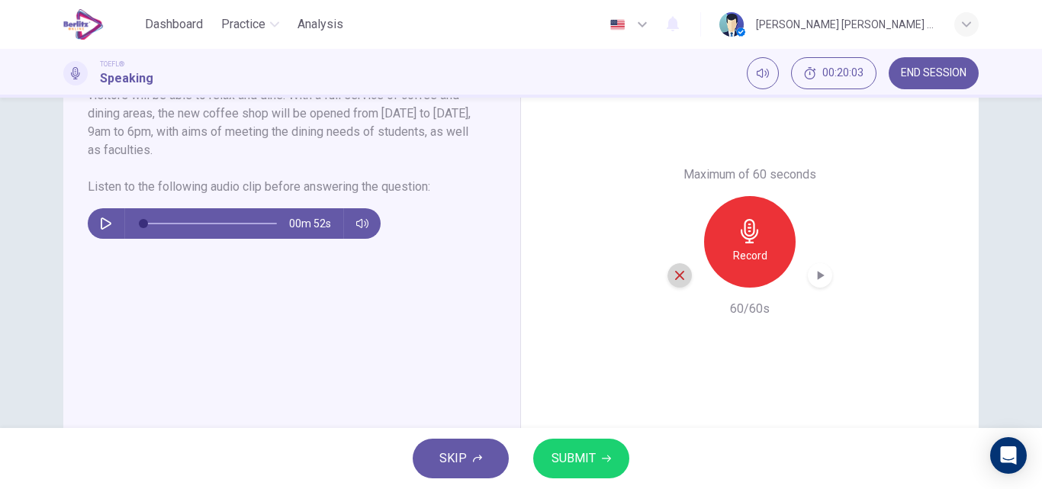
click at [675, 273] on icon "button" at bounding box center [679, 275] width 9 height 9
click at [738, 257] on h6 "Record" at bounding box center [750, 255] width 34 height 18
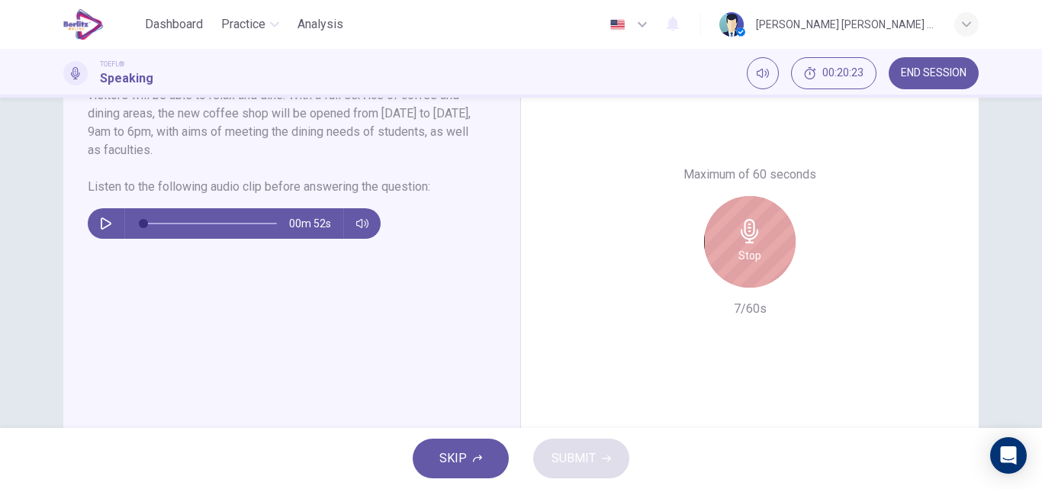
click at [738, 257] on h6 "Stop" at bounding box center [749, 255] width 23 height 18
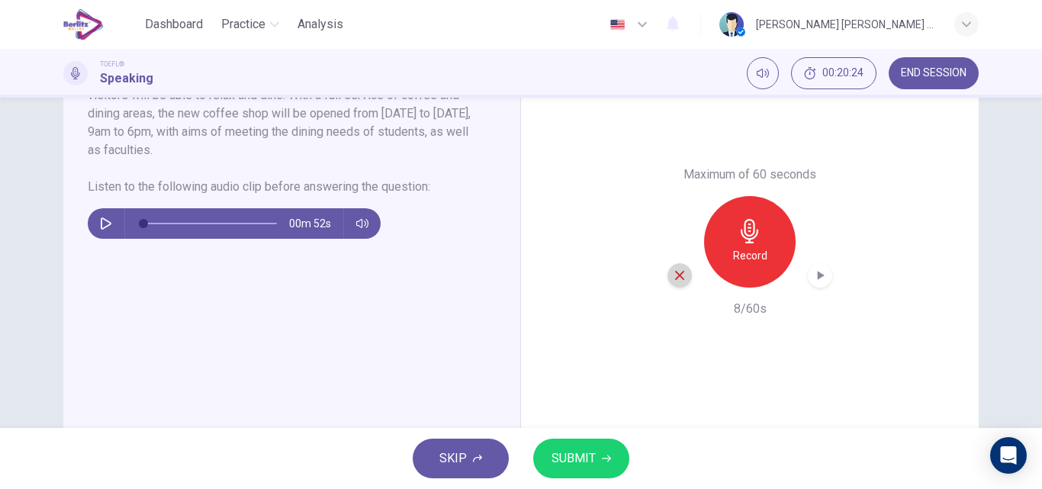
click at [678, 272] on icon "button" at bounding box center [679, 275] width 9 height 9
click at [733, 263] on h6 "Record" at bounding box center [750, 255] width 34 height 18
click at [585, 461] on span "SUBMIT" at bounding box center [573, 458] width 44 height 21
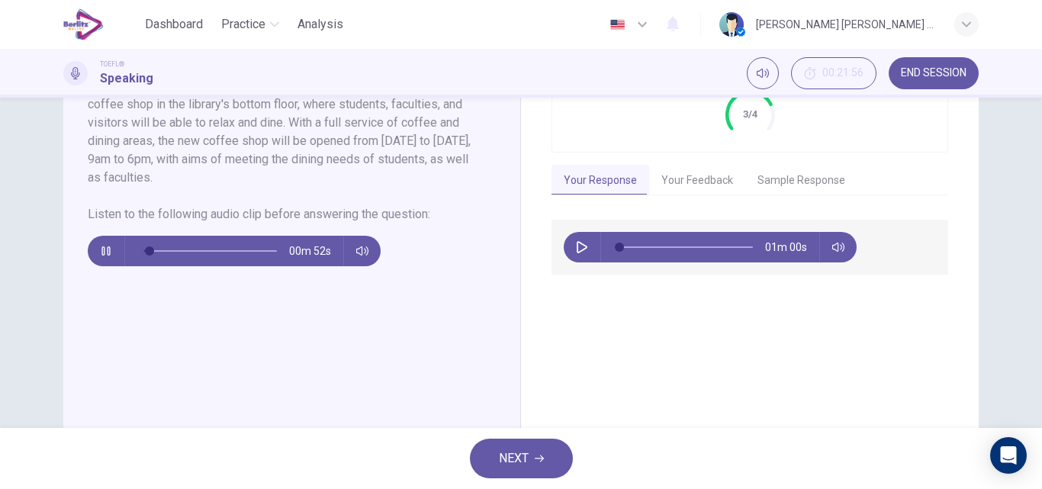
scroll to position [331, 0]
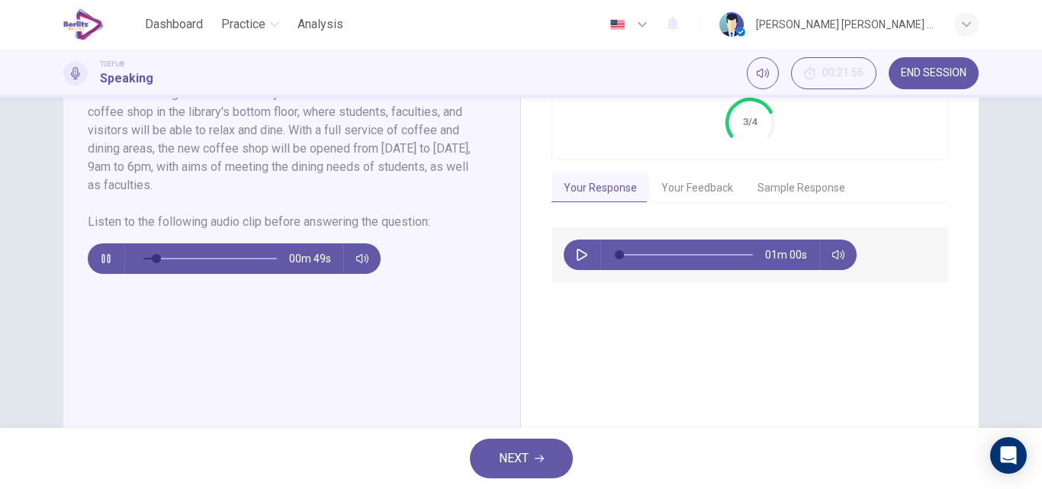
click at [101, 256] on icon "button" at bounding box center [105, 258] width 8 height 9
type input "**"
click at [571, 252] on button "button" at bounding box center [582, 254] width 24 height 31
type input "*"
click at [777, 190] on button "Sample Response" at bounding box center [801, 188] width 112 height 32
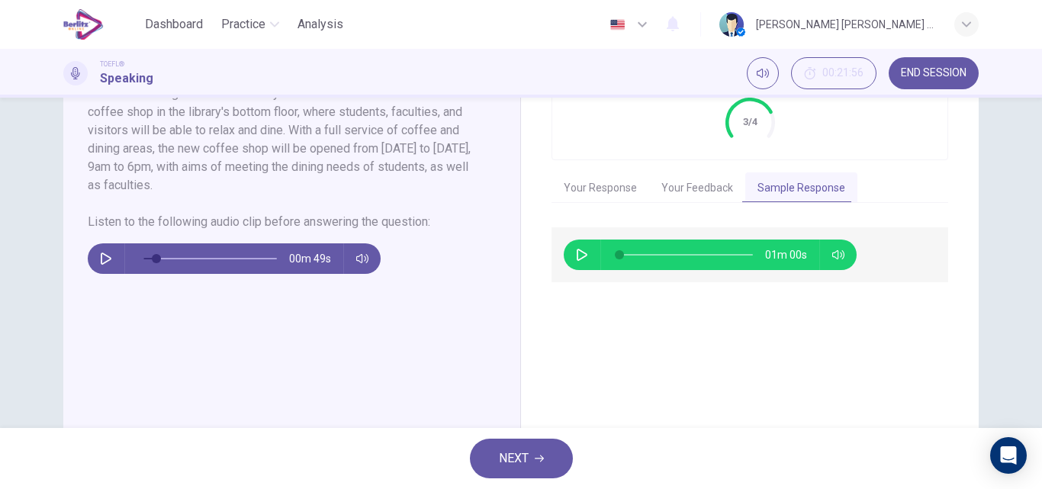
click at [703, 187] on button "Your Feedback" at bounding box center [697, 188] width 96 height 32
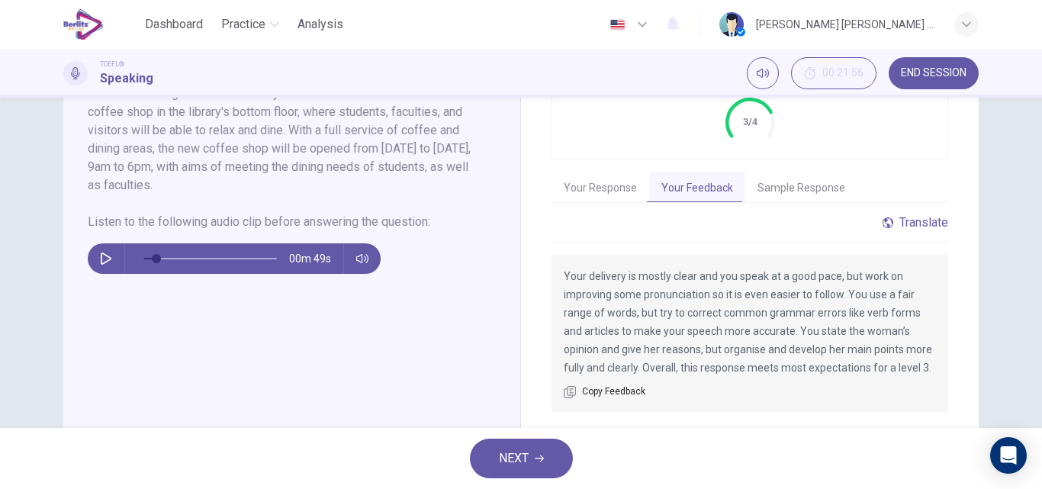
click at [913, 221] on div "Translate" at bounding box center [915, 222] width 66 height 14
click at [970, 339] on div "Evaluation Grade 3/4 Your Response Your Feedback Sample Response 01m 00s Transl…" at bounding box center [750, 277] width 458 height 519
drag, startPoint x: 952, startPoint y: 262, endPoint x: 929, endPoint y: 230, distance: 40.0
click at [929, 230] on div "Evaluation Grade 3/4 Your Response Your Feedback Sample Response 01m 00s Transl…" at bounding box center [750, 277] width 458 height 519
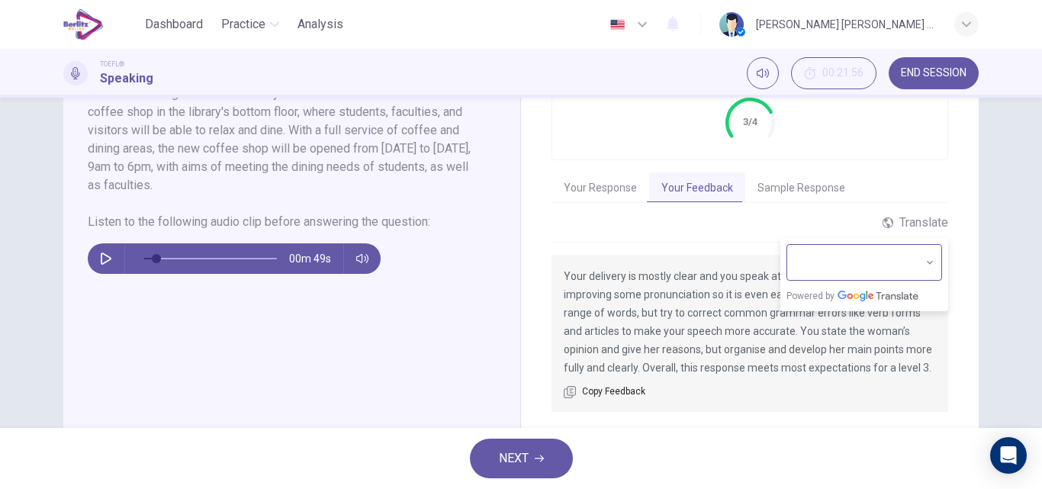
click at [924, 259] on body "This site uses cookies, as explained in our Privacy Policy . If you agree to th…" at bounding box center [521, 244] width 1042 height 489
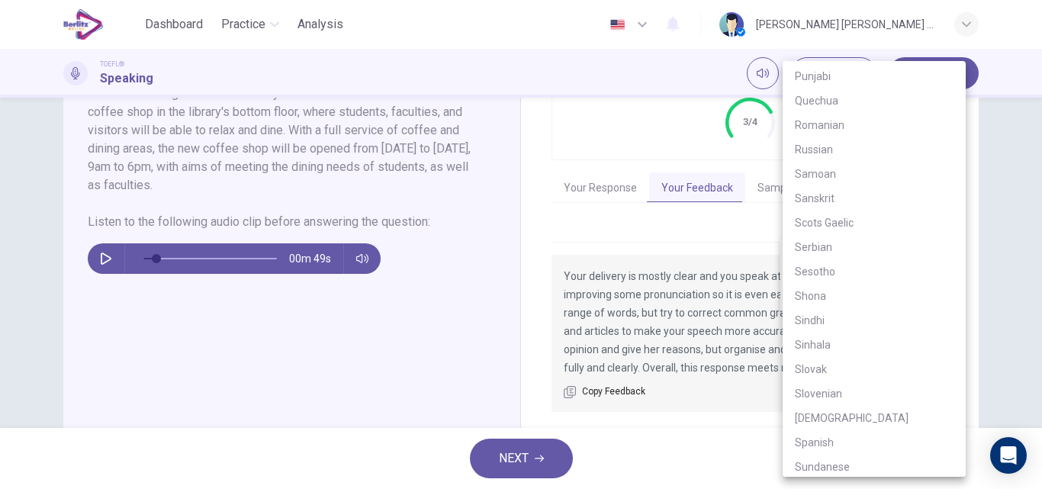
scroll to position [2414, 0]
click at [812, 413] on li "Spanish" at bounding box center [874, 417] width 183 height 24
type input "**"
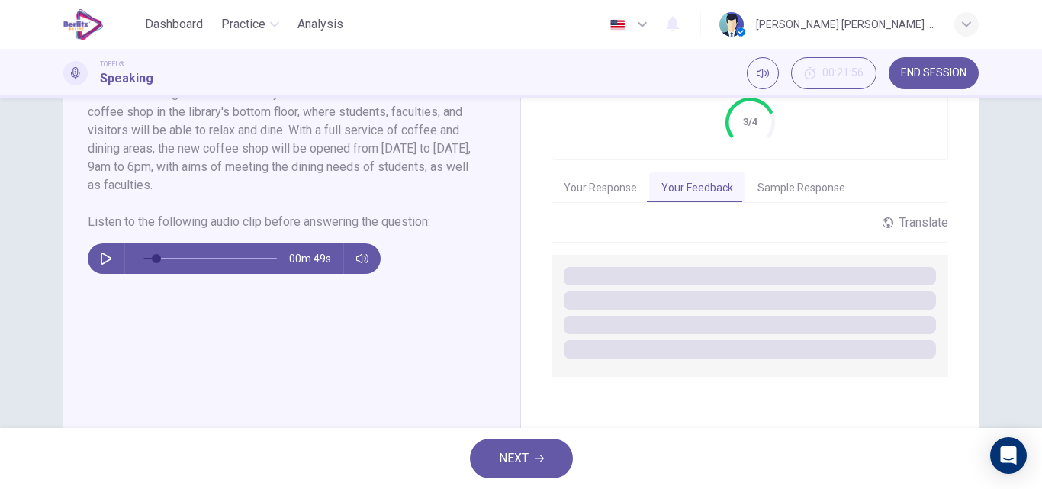
click at [810, 340] on span at bounding box center [750, 349] width 372 height 18
click at [799, 192] on button "Sample Response" at bounding box center [801, 188] width 112 height 32
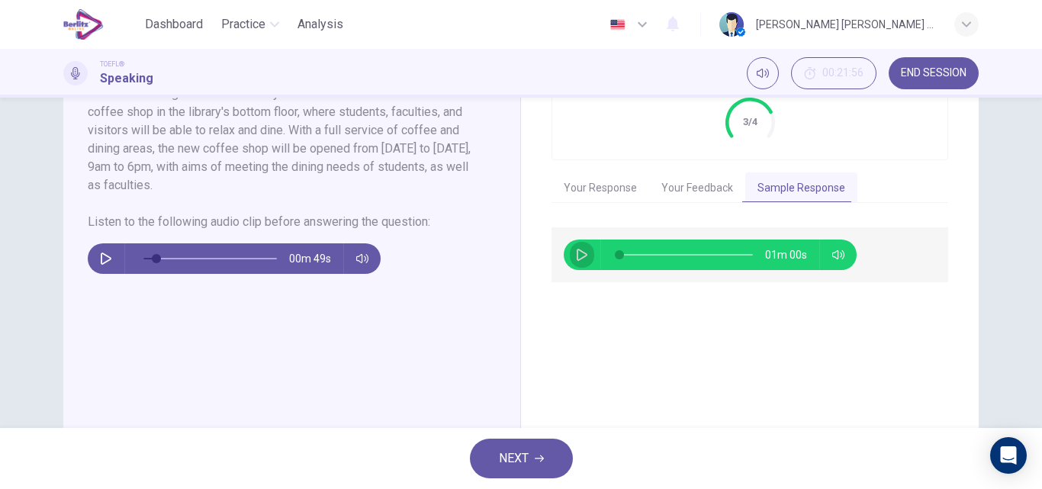
click at [577, 259] on icon "button" at bounding box center [582, 255] width 11 height 12
type input "*"
click at [527, 465] on span "NEXT" at bounding box center [514, 458] width 30 height 21
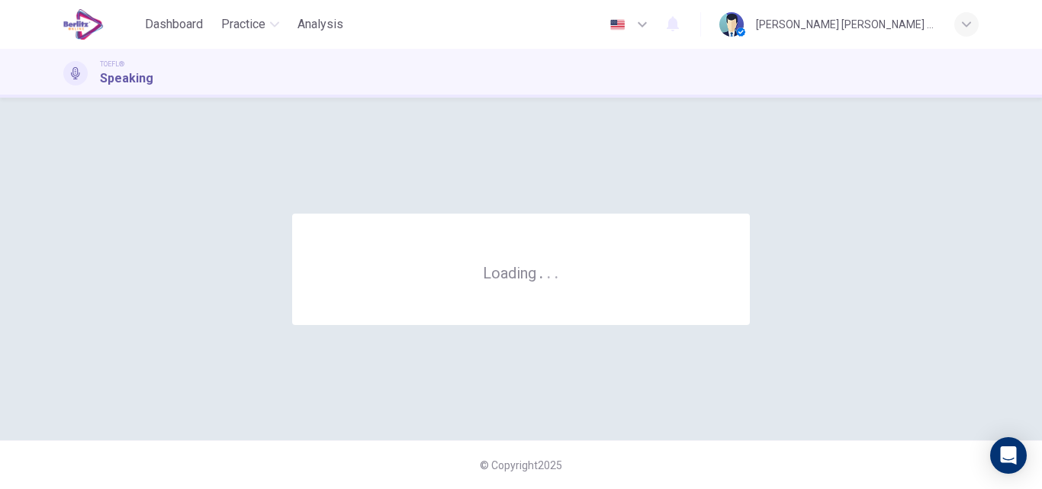
scroll to position [0, 0]
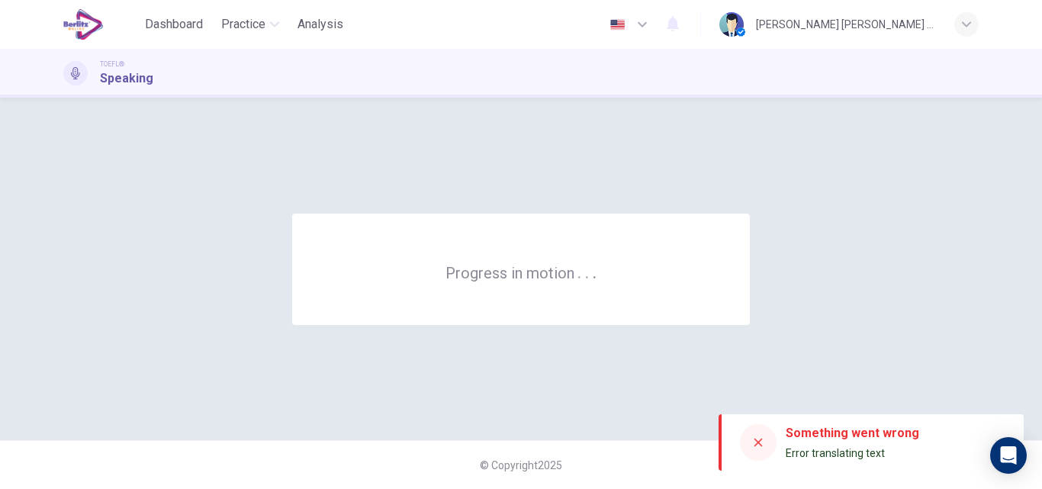
click at [755, 442] on icon at bounding box center [758, 442] width 12 height 12
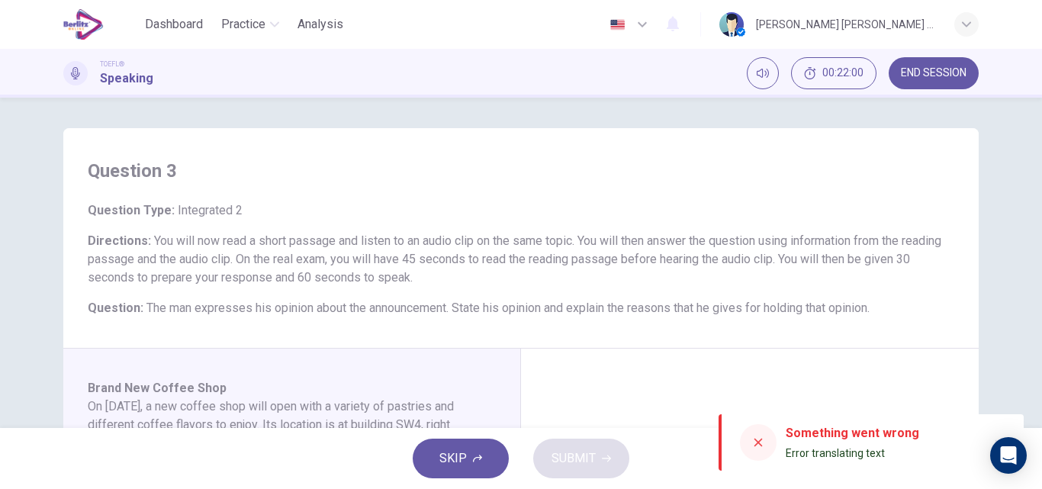
click at [755, 442] on icon at bounding box center [758, 442] width 12 height 12
click at [757, 444] on icon at bounding box center [758, 443] width 8 height 8
click at [758, 442] on icon at bounding box center [758, 443] width 8 height 8
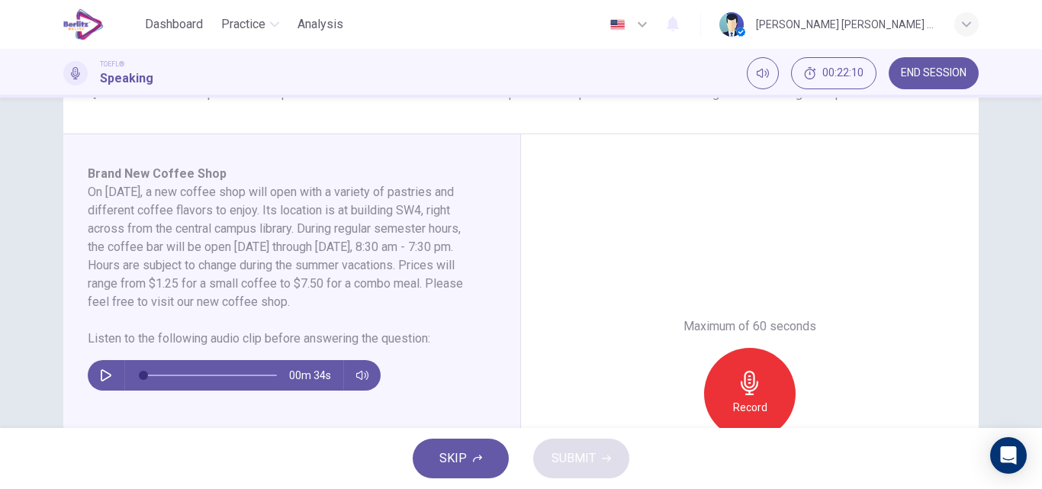
scroll to position [244, 0]
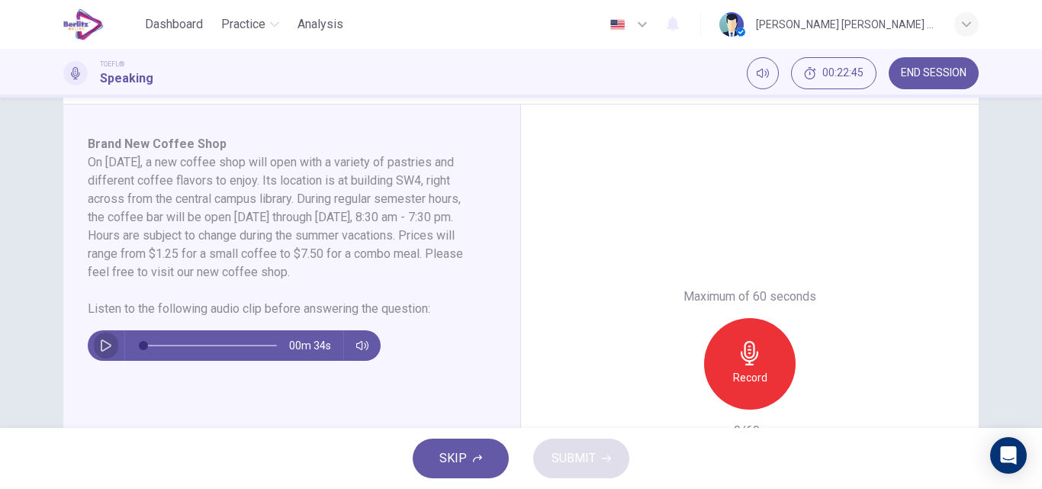
click at [101, 342] on icon "button" at bounding box center [106, 345] width 11 height 12
click at [99, 352] on button "button" at bounding box center [106, 345] width 24 height 31
type input "*"
click at [724, 382] on div "Record" at bounding box center [750, 364] width 92 height 92
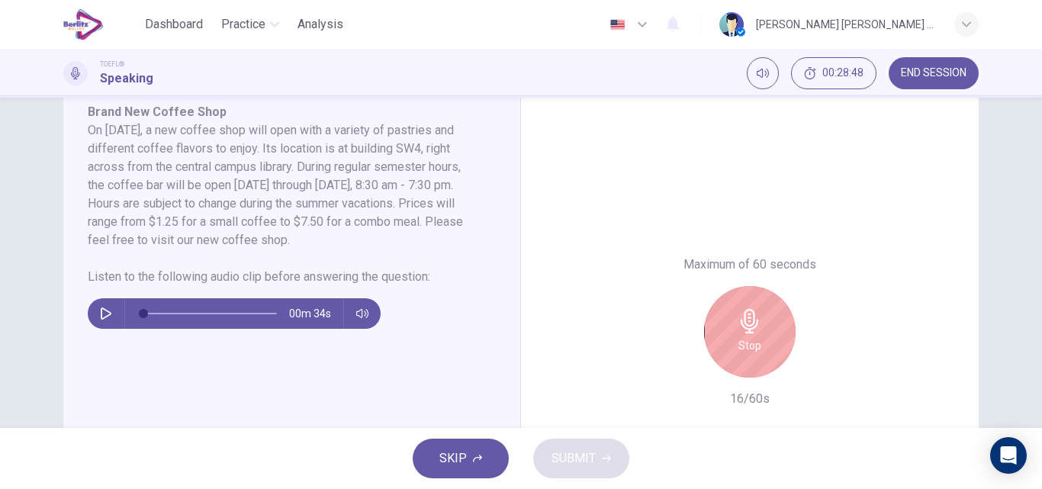
scroll to position [336, 0]
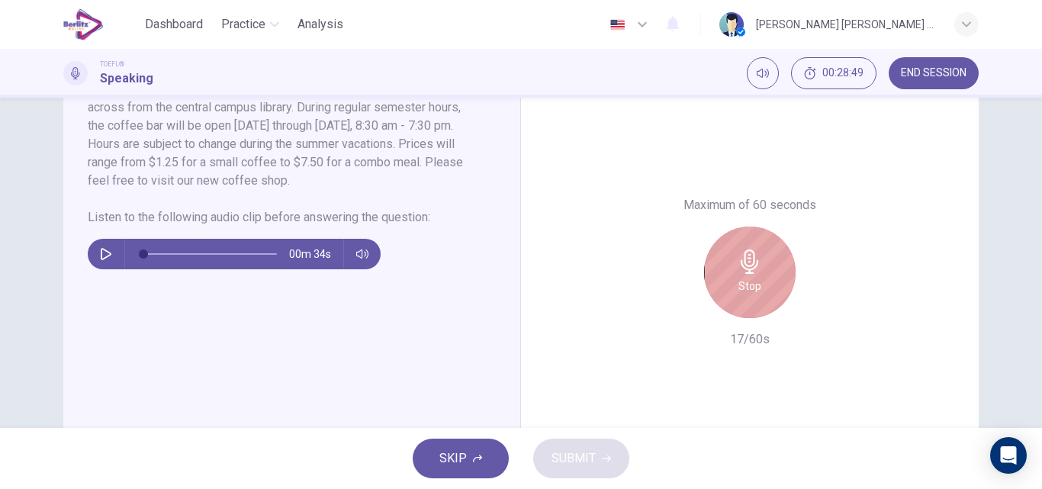
click at [744, 250] on icon "button" at bounding box center [750, 261] width 18 height 24
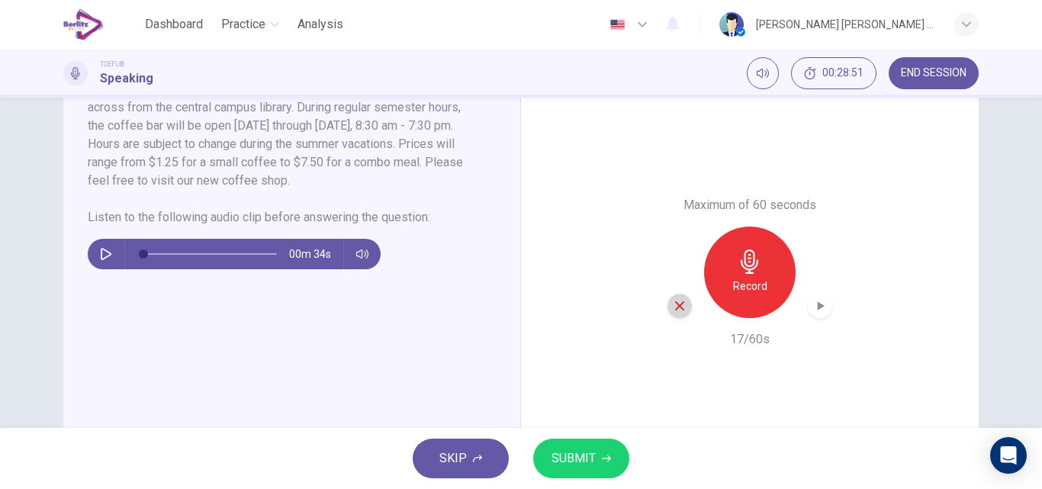
click at [673, 310] on icon "button" at bounding box center [680, 306] width 14 height 14
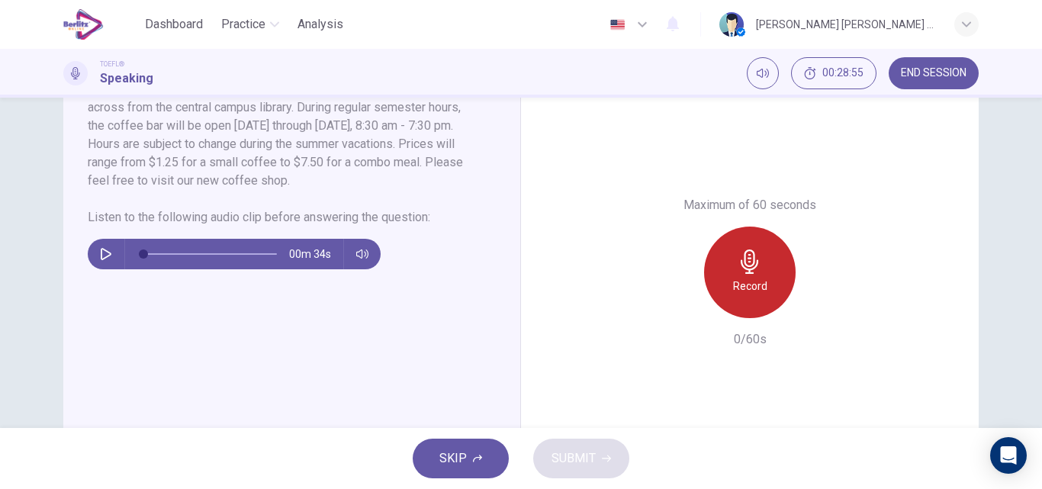
click at [739, 310] on div "Record" at bounding box center [750, 273] width 92 height 92
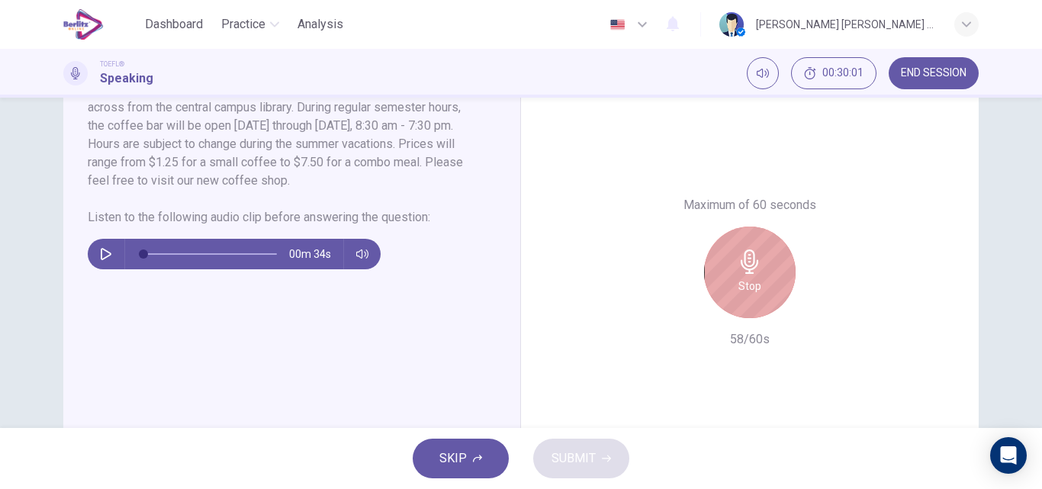
click at [739, 310] on div "Stop" at bounding box center [750, 273] width 92 height 92
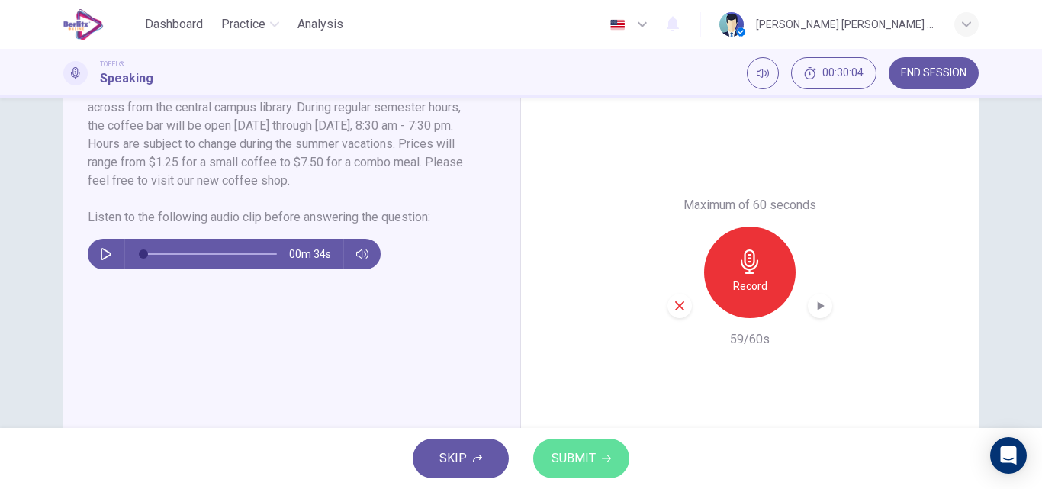
click at [593, 461] on span "SUBMIT" at bounding box center [573, 458] width 44 height 21
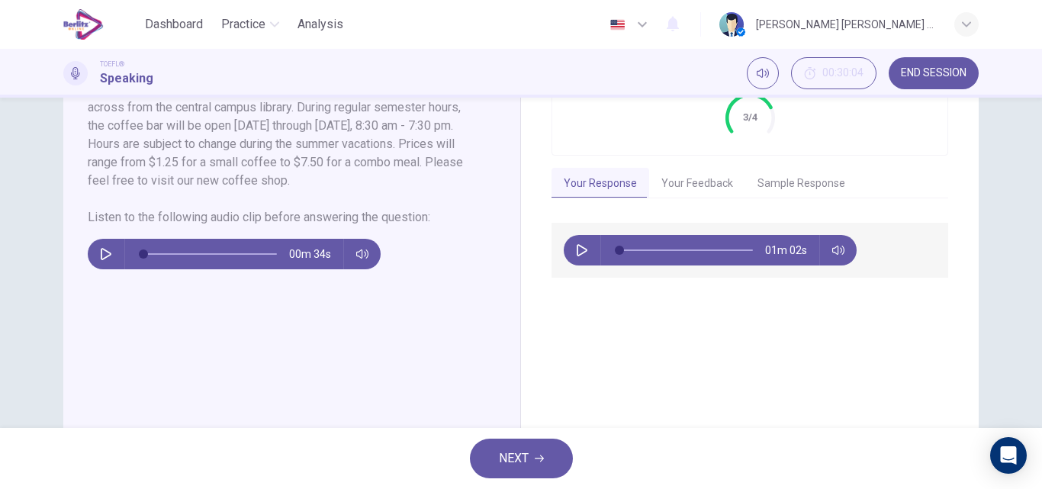
click at [585, 252] on button "button" at bounding box center [582, 250] width 24 height 31
type input "**"
click at [675, 178] on button "Your Feedback" at bounding box center [697, 184] width 96 height 32
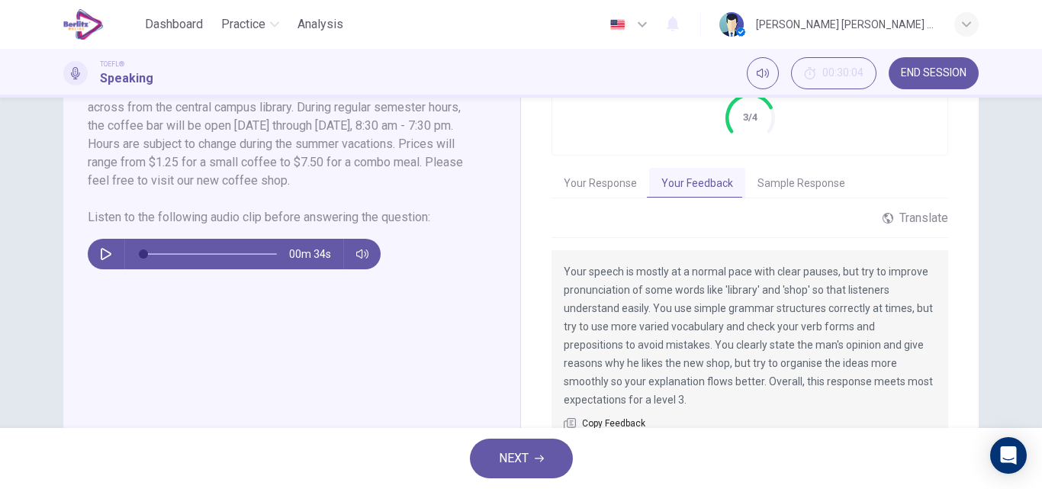
click at [802, 182] on button "Sample Response" at bounding box center [801, 184] width 112 height 32
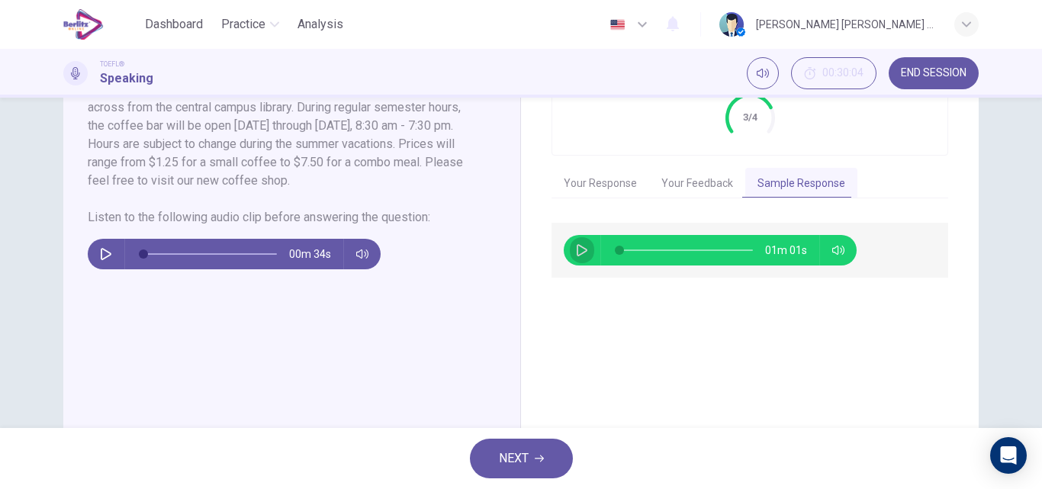
click at [578, 252] on icon "button" at bounding box center [582, 250] width 12 height 12
type input "**"
click at [548, 452] on button "NEXT" at bounding box center [521, 459] width 103 height 40
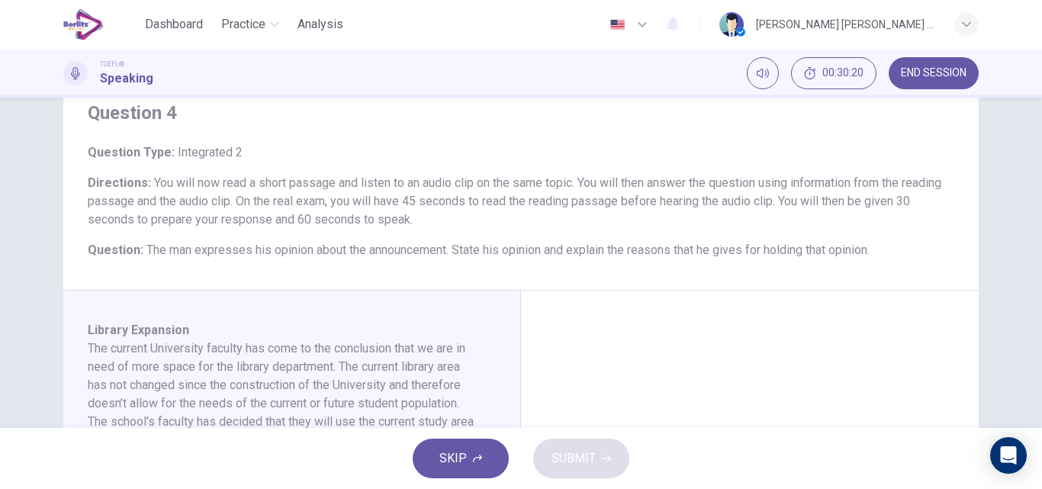
scroll to position [61, 0]
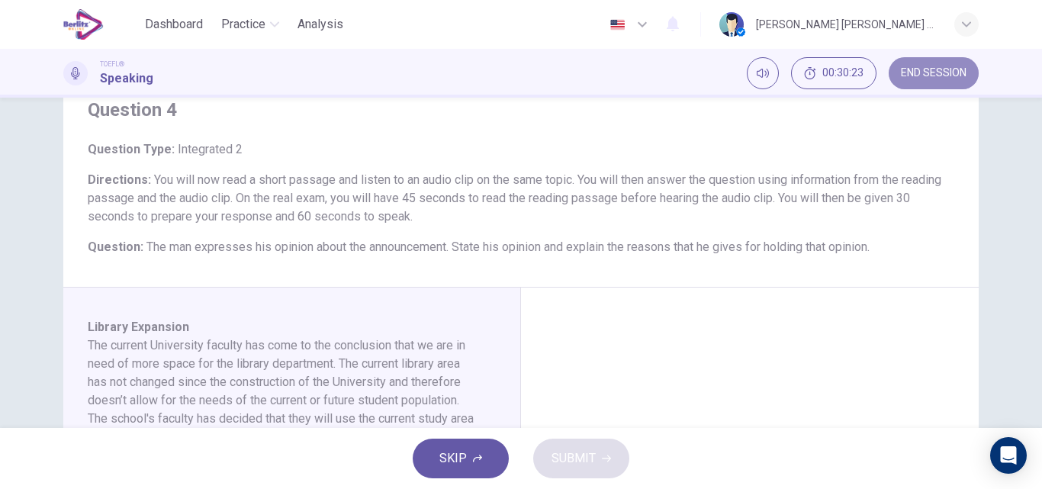
click at [946, 76] on span "END SESSION" at bounding box center [934, 73] width 66 height 12
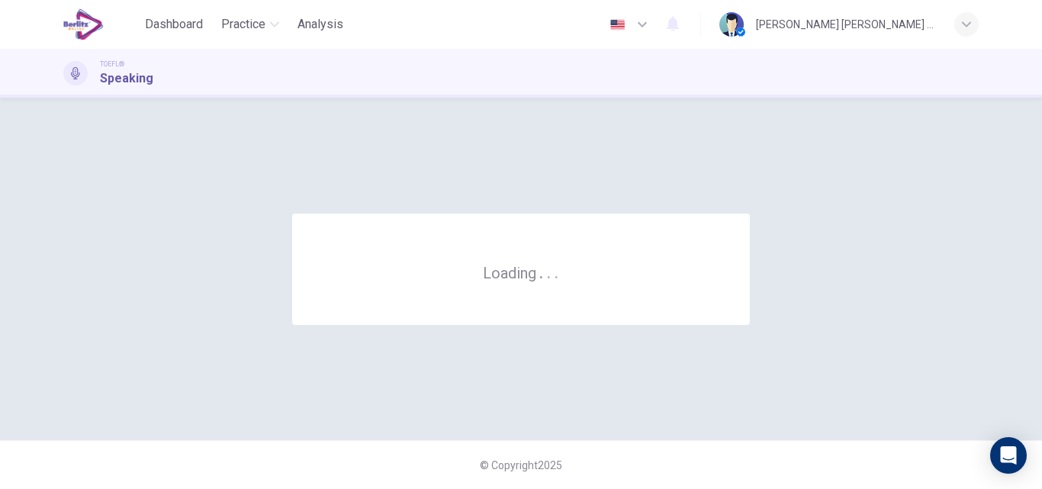
scroll to position [0, 0]
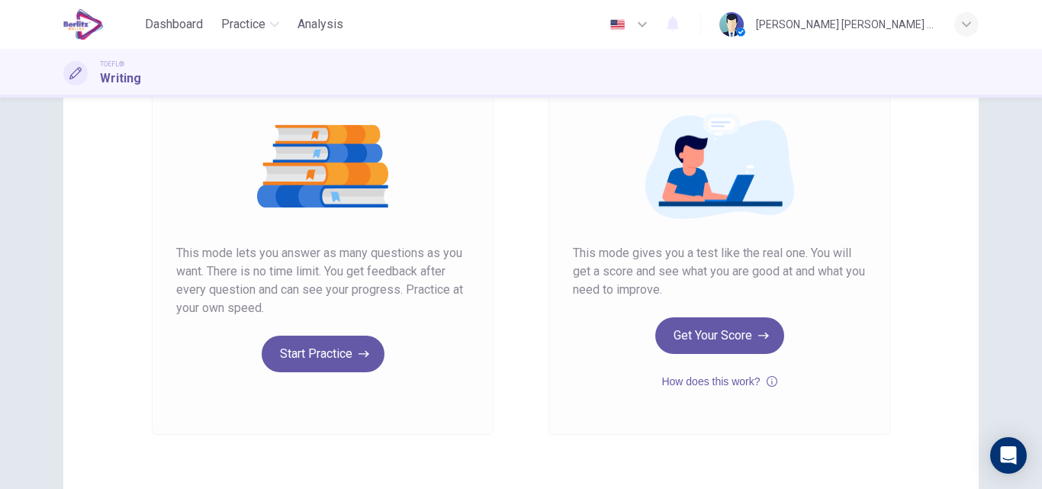
scroll to position [183, 0]
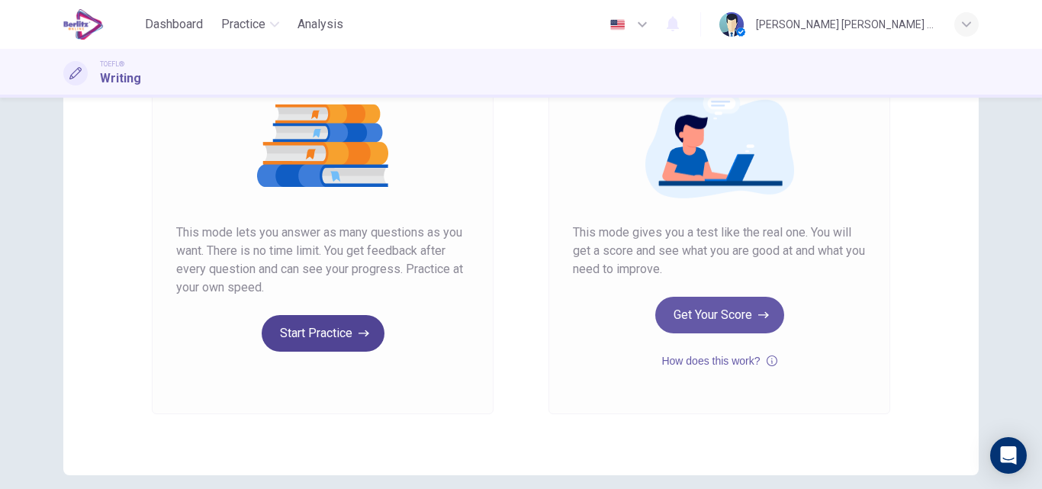
click at [300, 342] on button "Start Practice" at bounding box center [323, 333] width 123 height 37
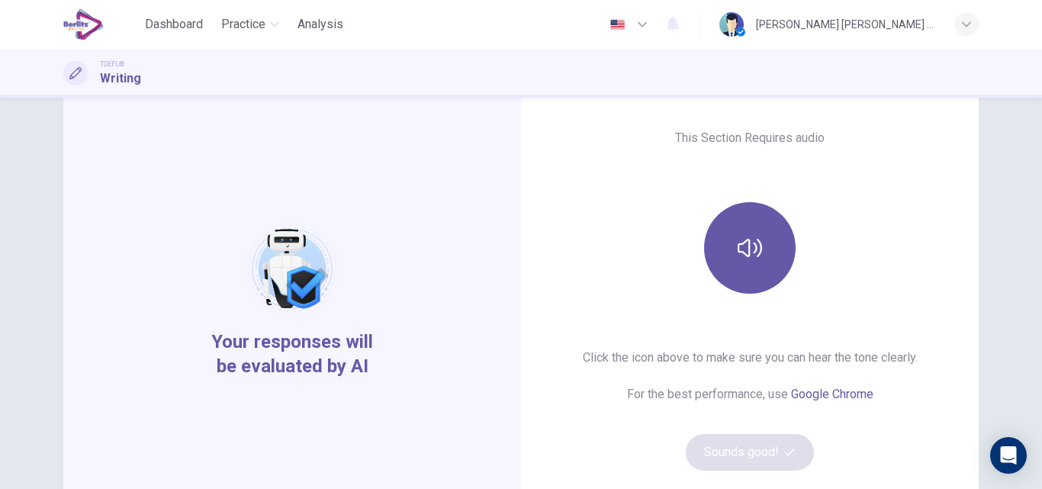
scroll to position [153, 0]
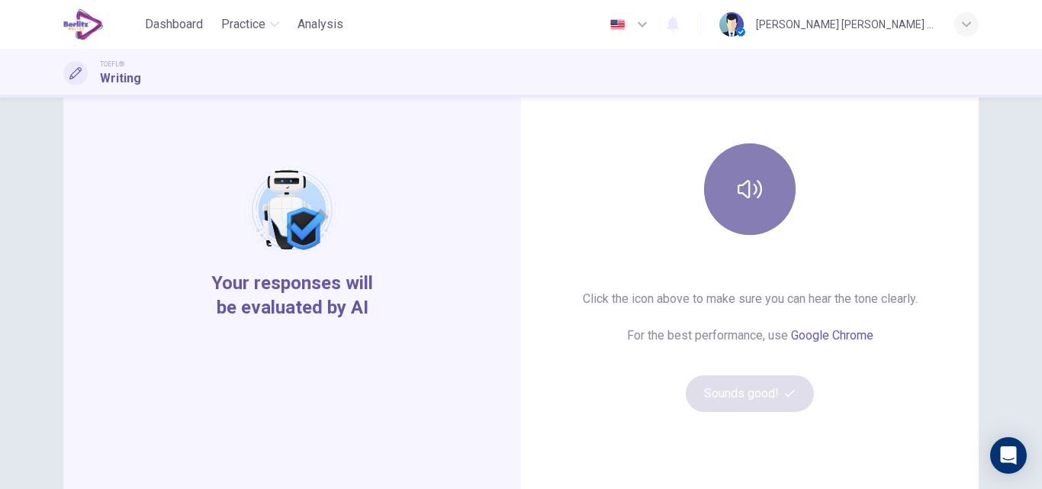
click at [760, 217] on button "button" at bounding box center [750, 189] width 92 height 92
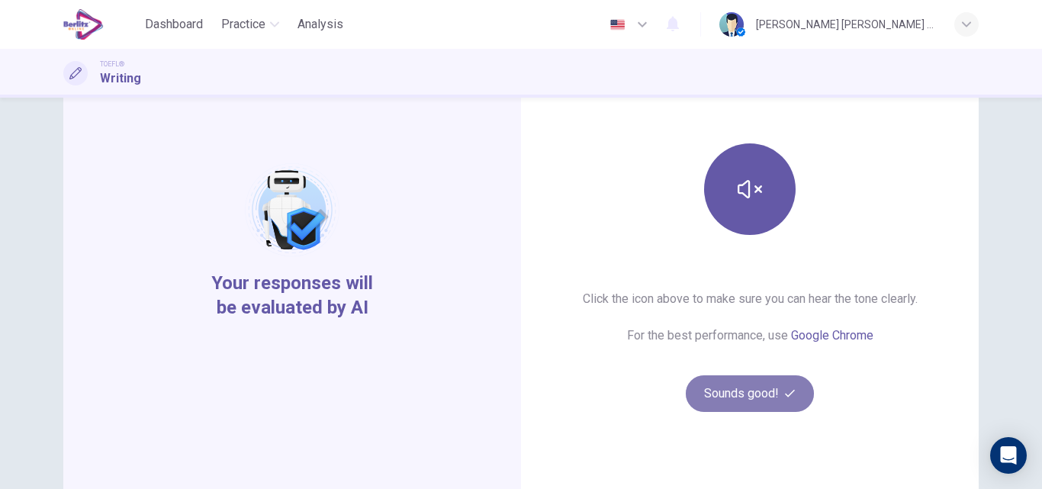
click at [739, 400] on button "Sounds good!" at bounding box center [750, 393] width 128 height 37
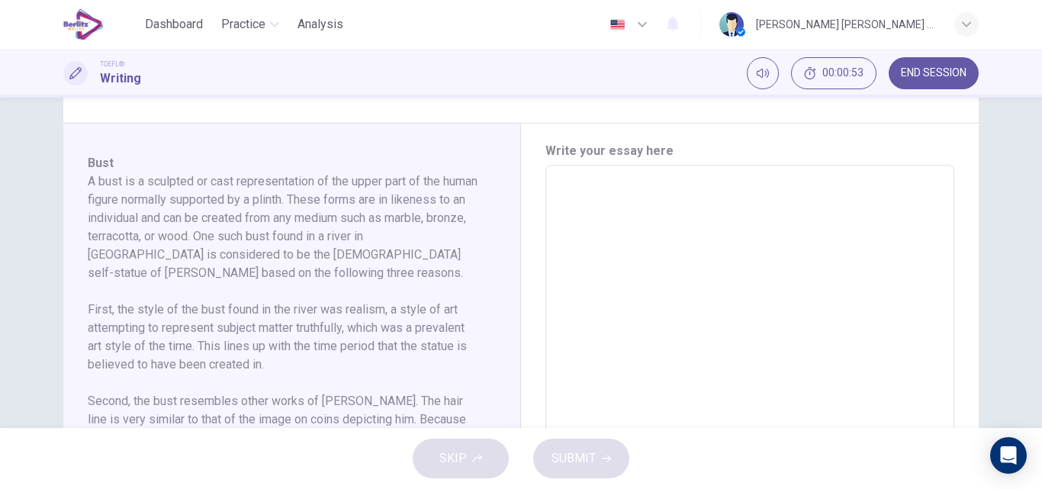
scroll to position [305, 0]
